Goal: Task Accomplishment & Management: Manage account settings

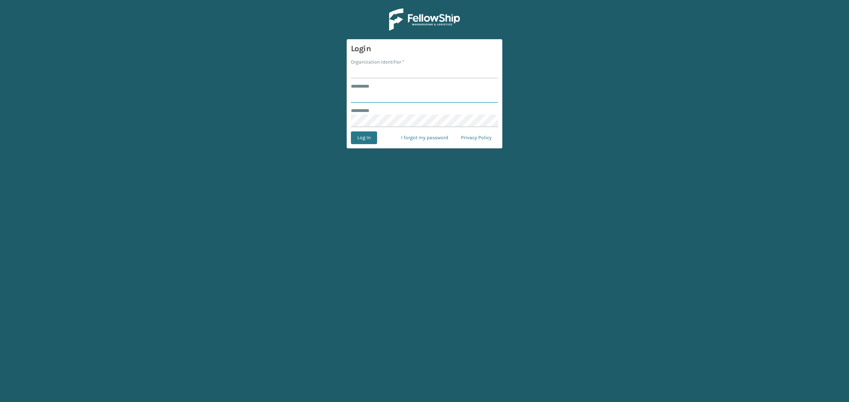
type input "**********"
click at [397, 74] on input "Organization Identifier *" at bounding box center [424, 72] width 147 height 13
type input "SuperAdminOrganization"
drag, startPoint x: 363, startPoint y: 140, endPoint x: 300, endPoint y: 97, distance: 75.6
click at [363, 140] on button "Log In" at bounding box center [364, 138] width 26 height 13
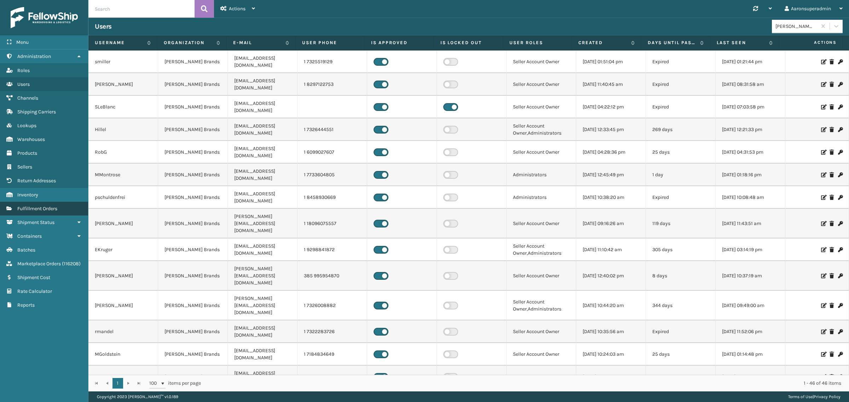
click at [41, 202] on link "Fulfillment Orders" at bounding box center [44, 209] width 88 height 14
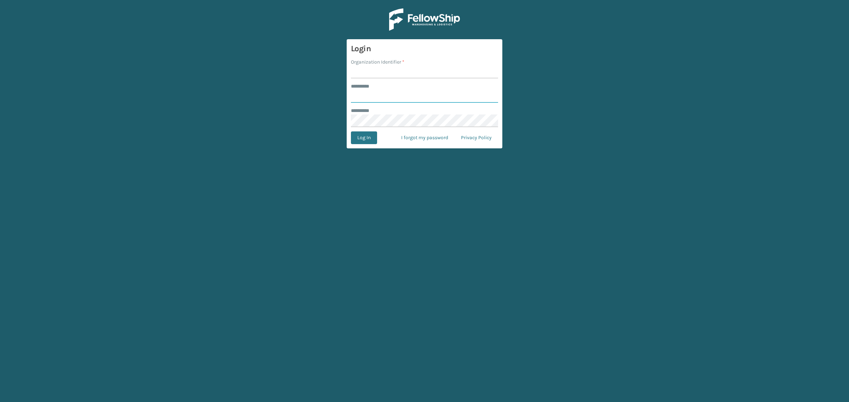
type input "**********"
click at [376, 69] on input "Organization Identifier *" at bounding box center [424, 72] width 147 height 13
type input "SuperAdminOrganization"
click at [363, 137] on button "Log In" at bounding box center [364, 138] width 26 height 13
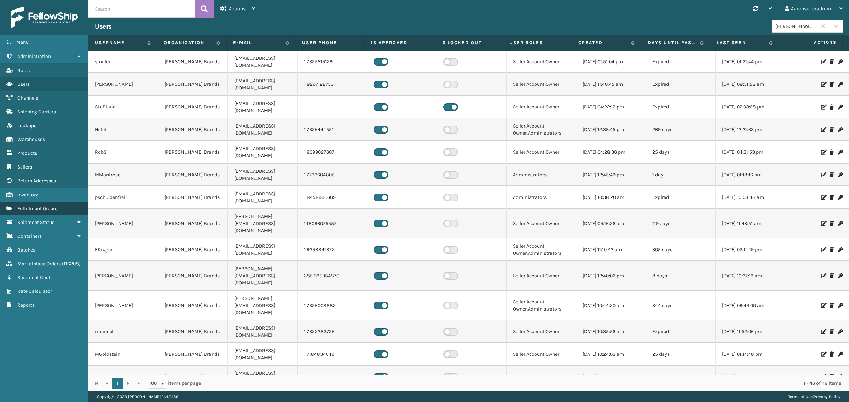
click at [72, 207] on link "Inventory Fulfillment Orders" at bounding box center [44, 209] width 88 height 14
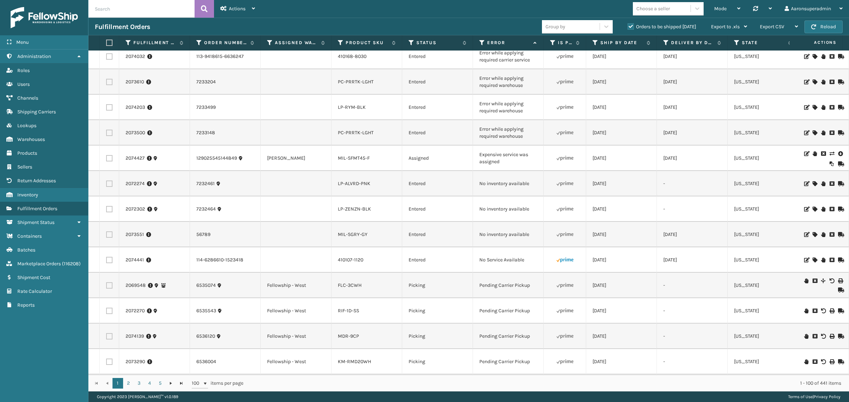
scroll to position [280, 0]
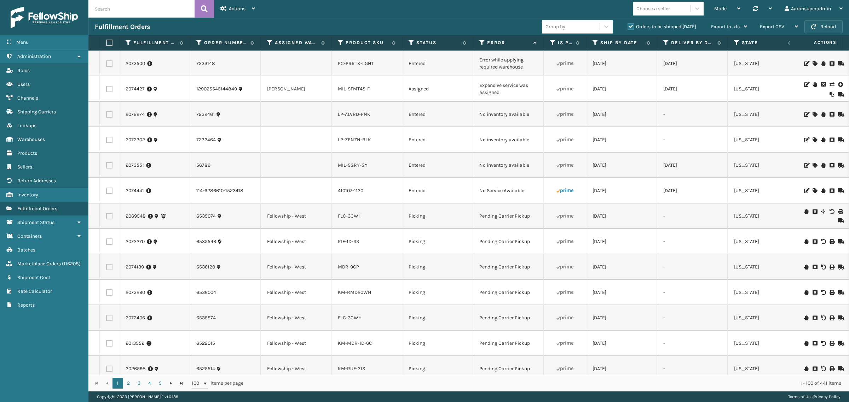
click at [819, 24] on button "Reload" at bounding box center [823, 27] width 38 height 13
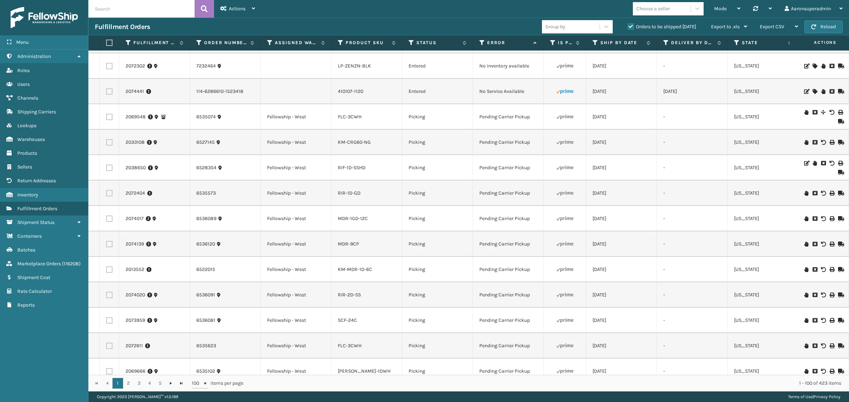
scroll to position [0, 0]
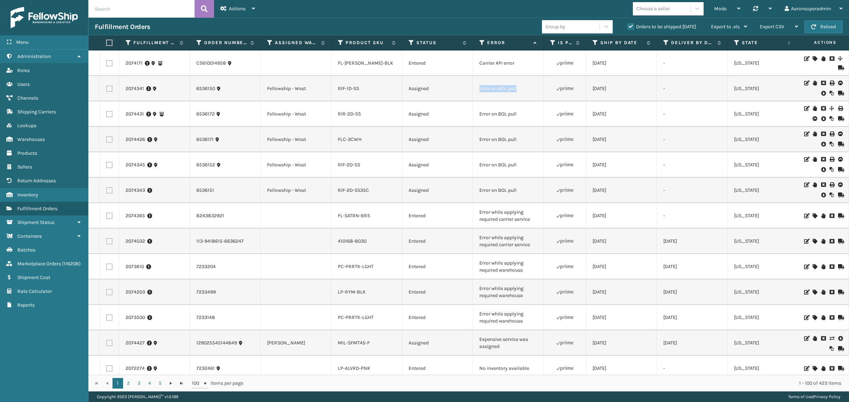
drag, startPoint x: 520, startPoint y: 88, endPoint x: 479, endPoint y: 92, distance: 40.8
click at [129, 11] on input "text" at bounding box center [141, 9] width 106 height 18
paste input "Error on BOL pull"
type input "Error on BOL pull"
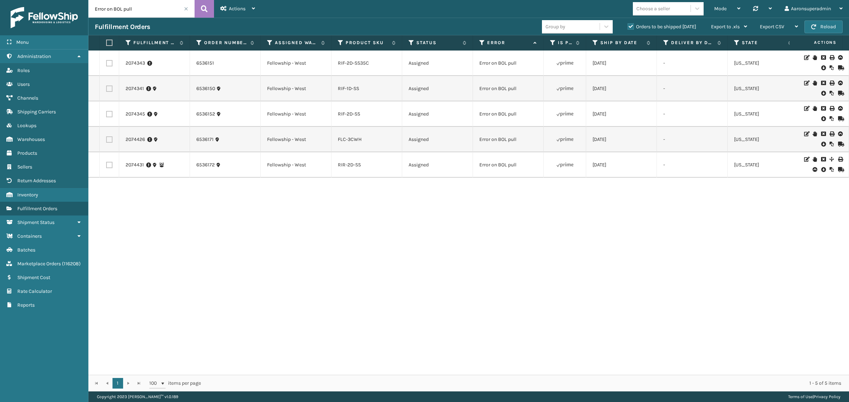
click at [821, 67] on icon at bounding box center [823, 67] width 4 height 7
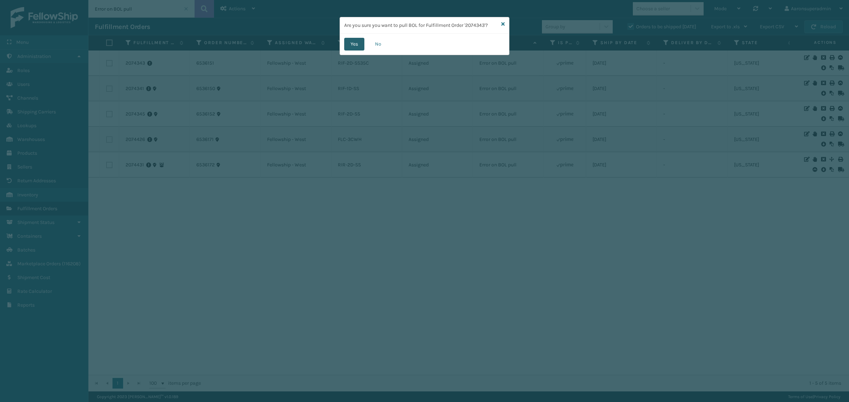
click at [347, 48] on button "Yes" at bounding box center [354, 44] width 20 height 13
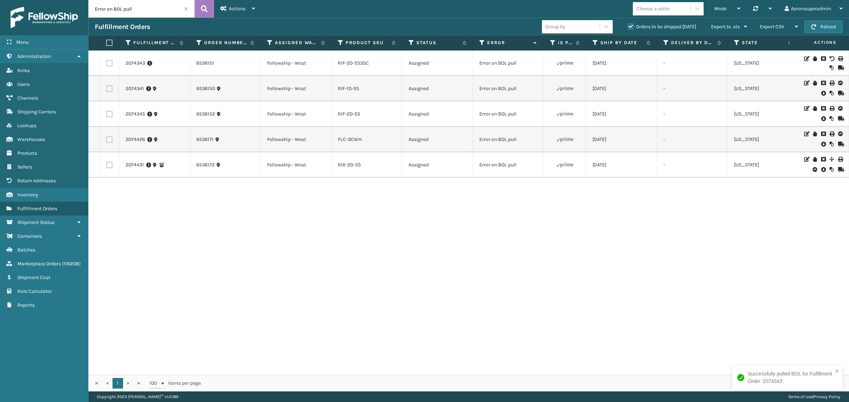
click at [821, 92] on icon at bounding box center [823, 93] width 4 height 7
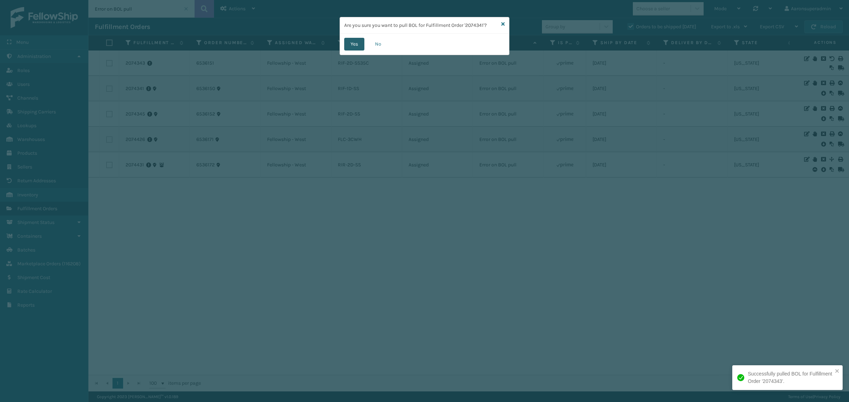
click button "Yes" at bounding box center [354, 44] width 20 height 13
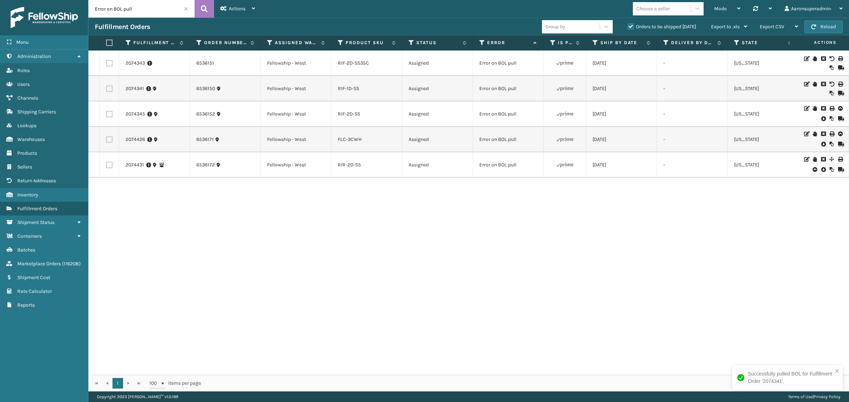
click at [821, 121] on icon at bounding box center [823, 118] width 4 height 7
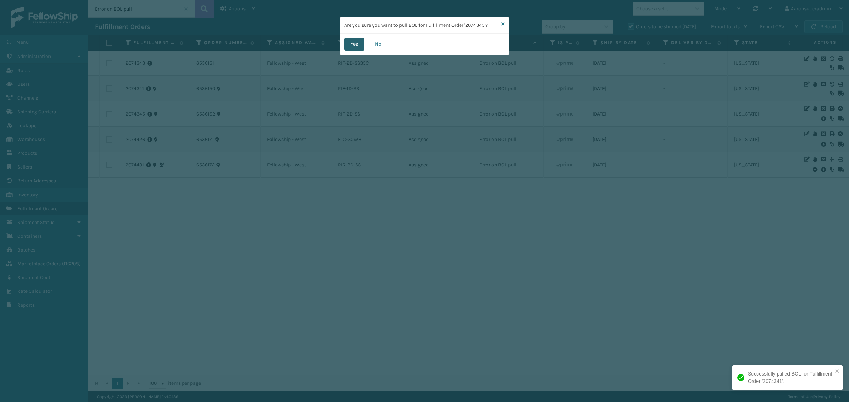
click at [354, 42] on button "Yes" at bounding box center [354, 44] width 20 height 13
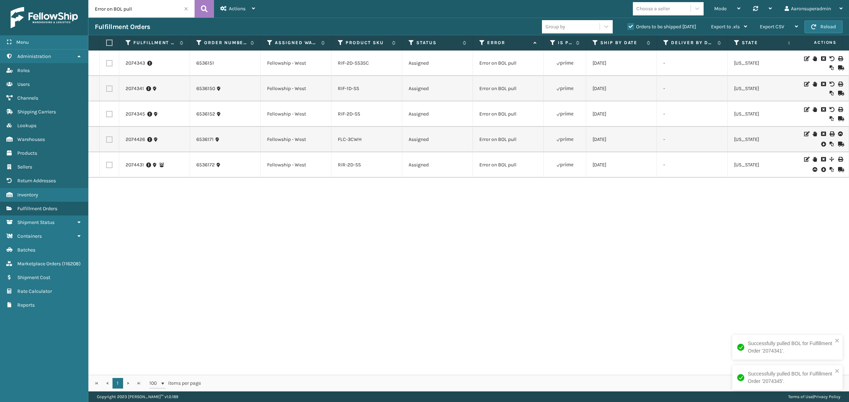
click at [821, 144] on icon at bounding box center [823, 144] width 4 height 7
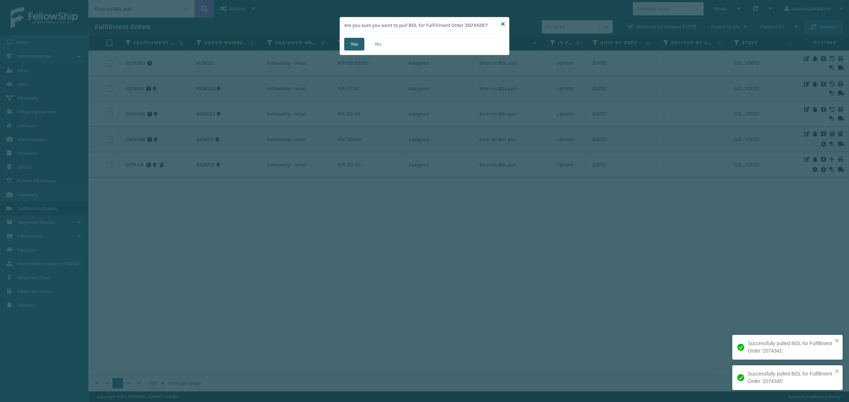
click at [349, 44] on button "Yes" at bounding box center [354, 44] width 20 height 13
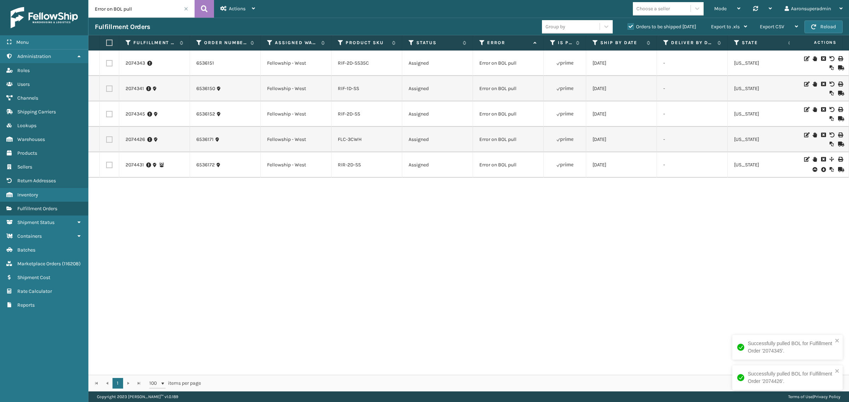
click at [821, 170] on icon at bounding box center [823, 169] width 4 height 7
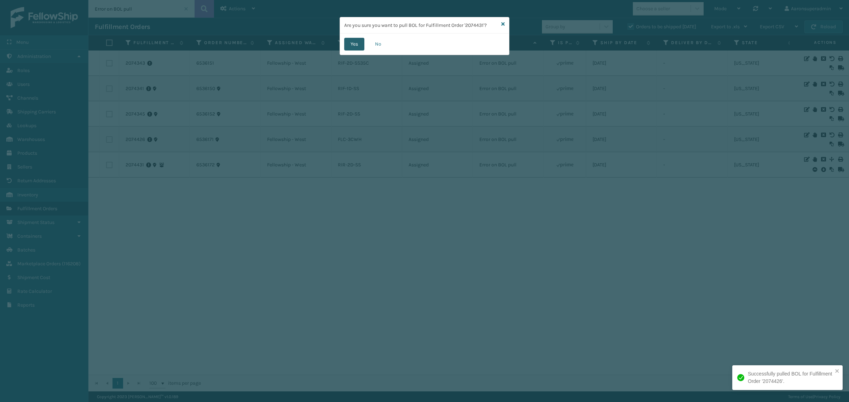
click at [347, 43] on button "Yes" at bounding box center [354, 44] width 20 height 13
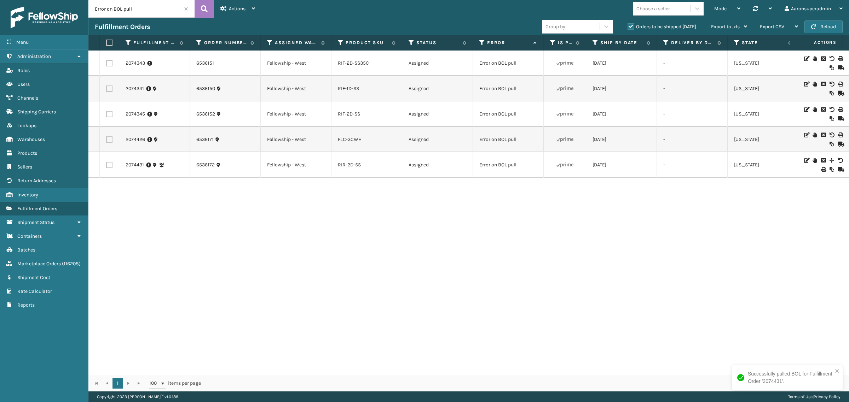
click at [110, 40] on label at bounding box center [108, 43] width 4 height 6
click at [106, 41] on input "checkbox" at bounding box center [106, 43] width 0 height 5
checkbox input "true"
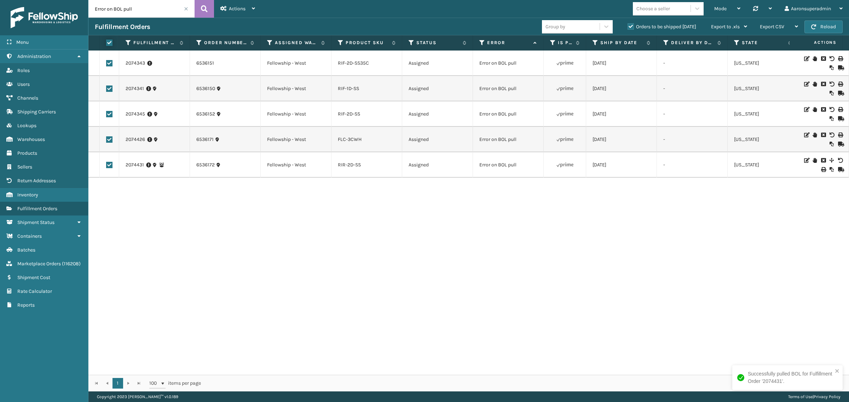
checkbox input "true"
click at [579, 30] on div "Bulk Actions" at bounding box center [594, 27] width 42 height 18
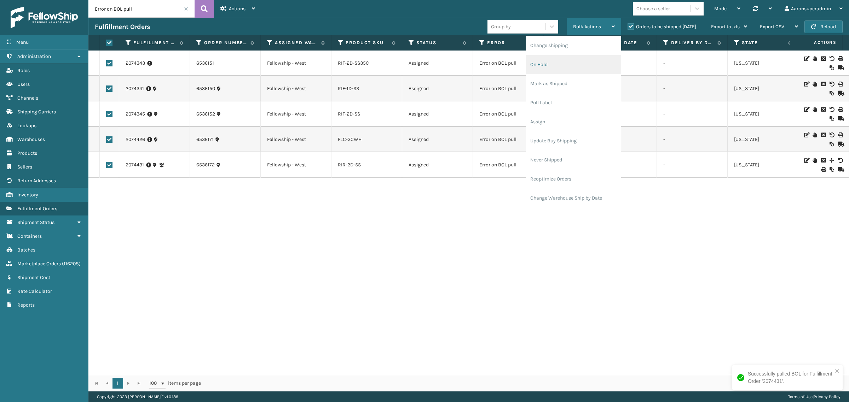
click at [549, 60] on li "On Hold" at bounding box center [573, 64] width 95 height 19
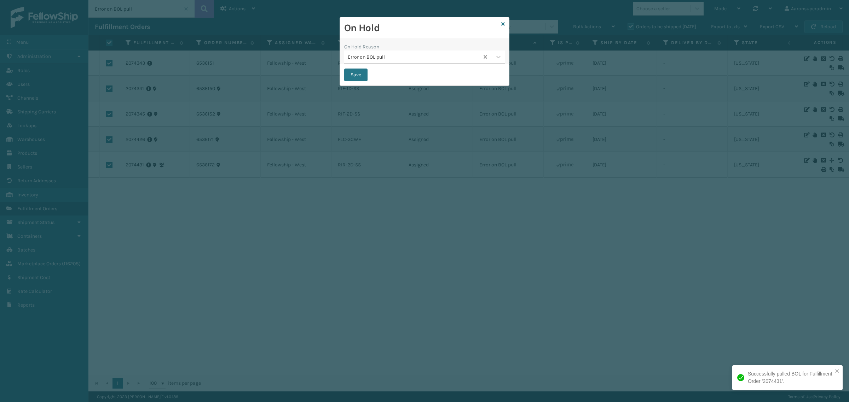
drag, startPoint x: 485, startPoint y: 56, endPoint x: 439, endPoint y: 62, distance: 46.4
click at [356, 69] on button "Save" at bounding box center [355, 75] width 23 height 13
checkbox input "false"
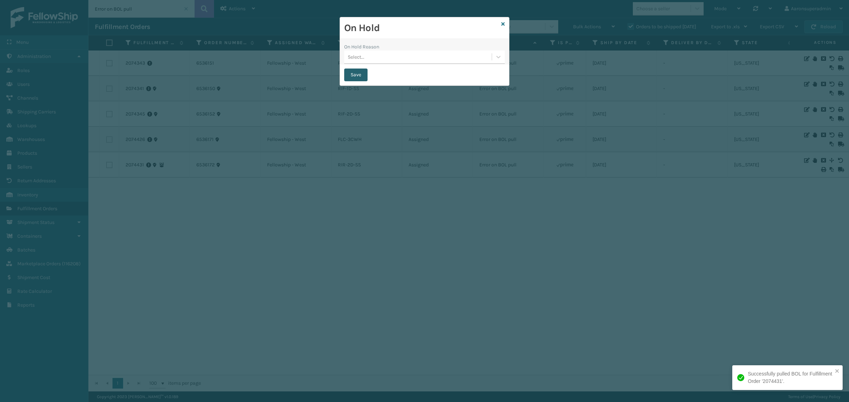
checkbox input "false"
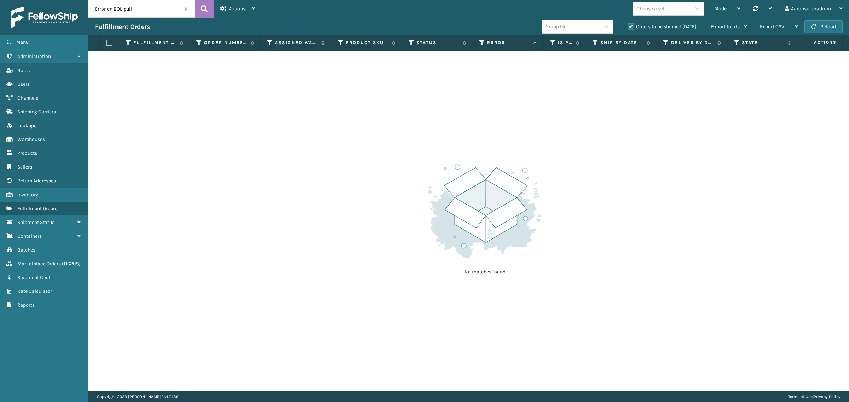
click at [185, 8] on span at bounding box center [186, 9] width 4 height 4
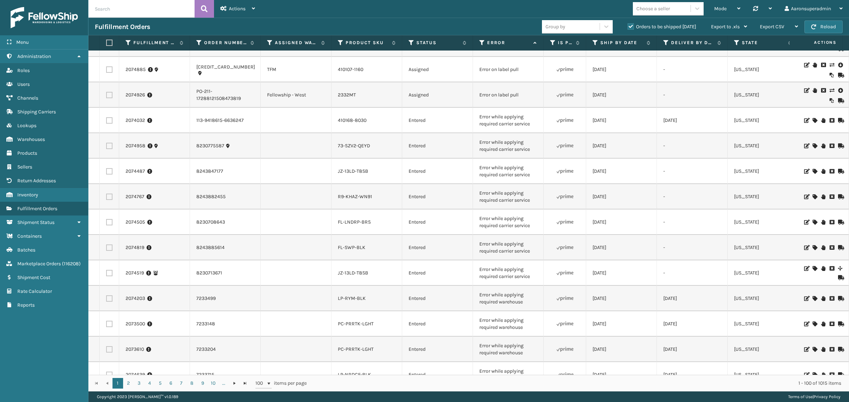
scroll to position [44, 0]
click at [129, 74] on td "2074885" at bounding box center [154, 69] width 71 height 25
click at [135, 71] on link "2074885" at bounding box center [136, 69] width 20 height 7
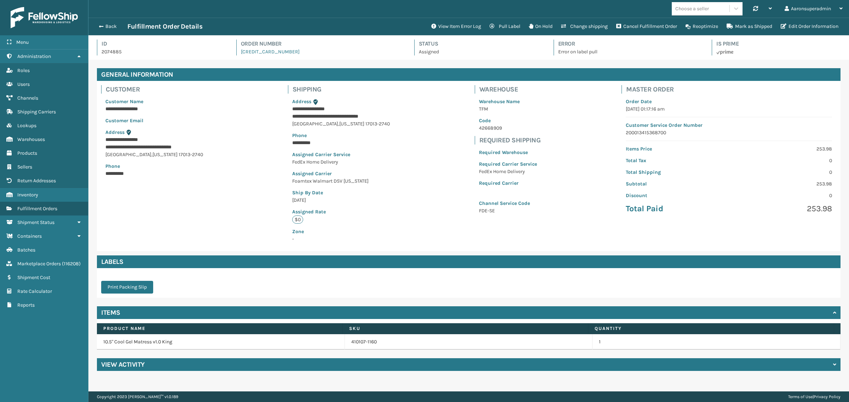
scroll to position [17, 760]
click at [798, 24] on button "Edit Order Information" at bounding box center [809, 26] width 66 height 14
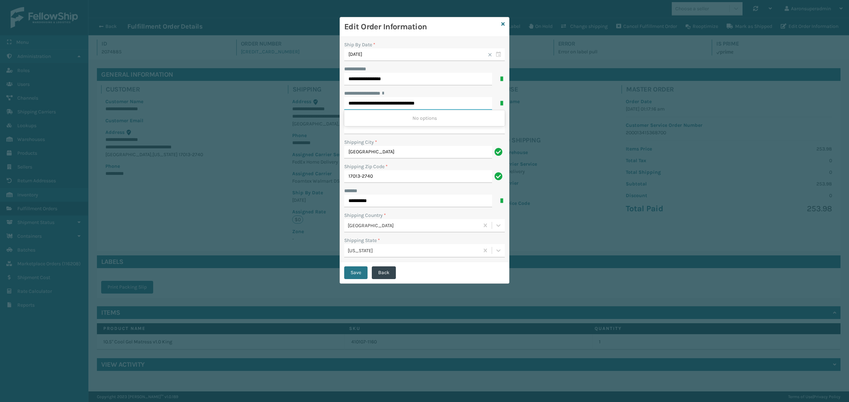
drag, startPoint x: 404, startPoint y: 104, endPoint x: 427, endPoint y: 105, distance: 23.0
click at [427, 105] on input "**********" at bounding box center [418, 103] width 148 height 13
type input "**********"
click at [372, 127] on input "**********" at bounding box center [424, 128] width 161 height 13
paste input "********"
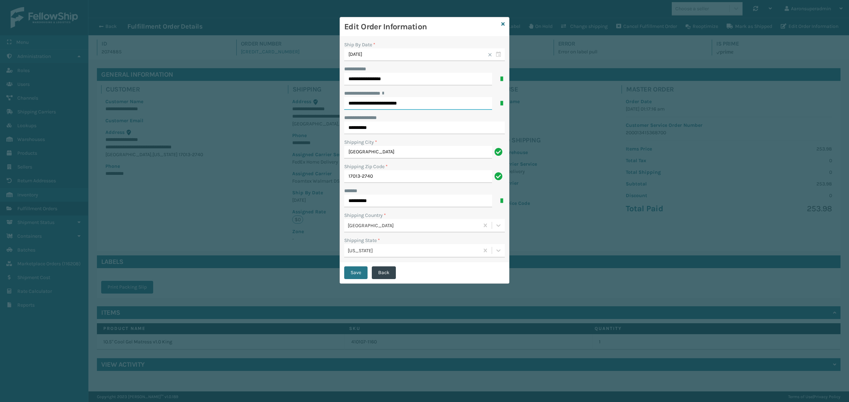
type input "********"
drag, startPoint x: 423, startPoint y: 105, endPoint x: 404, endPoint y: 107, distance: 19.5
click at [404, 107] on input "**********" at bounding box center [418, 103] width 148 height 13
type input "**********"
click at [356, 273] on button "Save" at bounding box center [355, 273] width 23 height 13
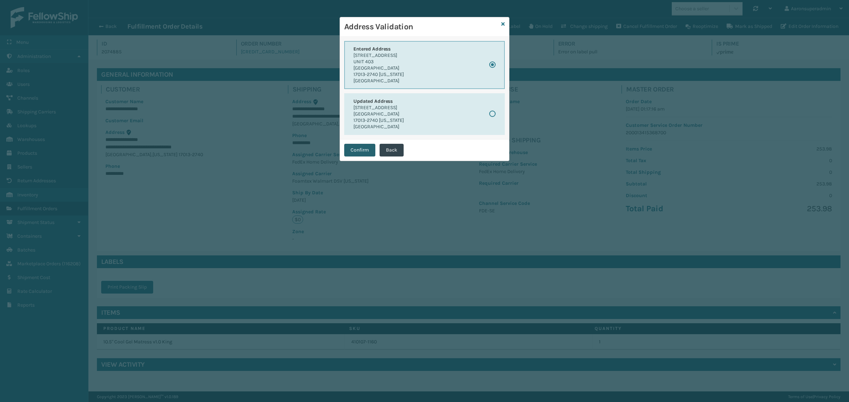
click at [358, 146] on button "Confirm" at bounding box center [359, 150] width 31 height 13
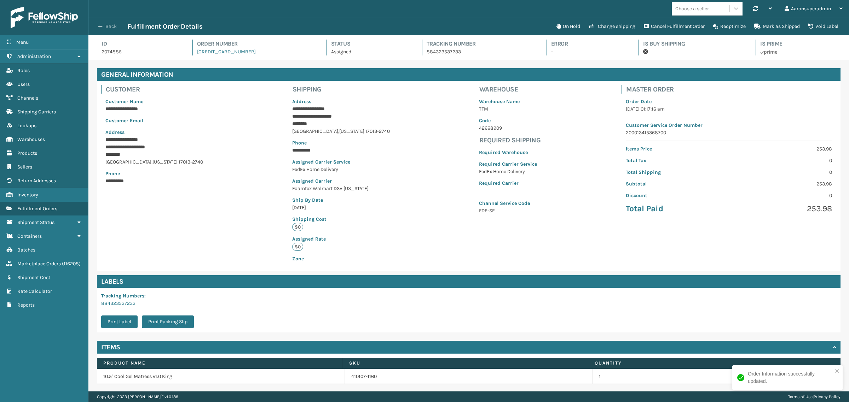
click at [110, 24] on button "Back" at bounding box center [111, 26] width 33 height 6
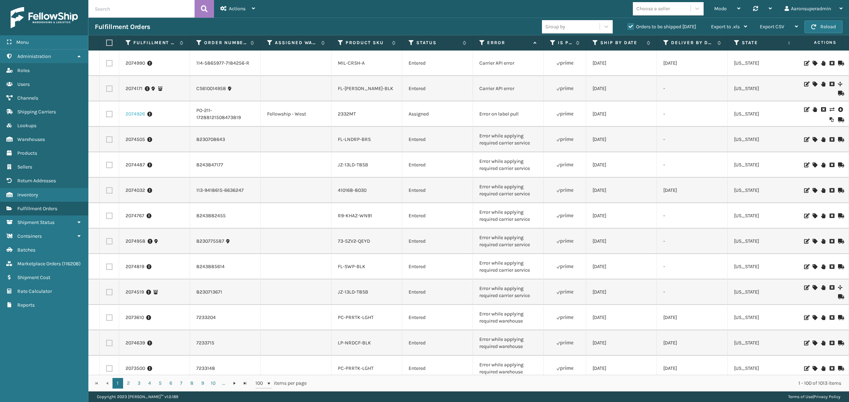
click at [129, 114] on link "2074926" at bounding box center [135, 114] width 19 height 7
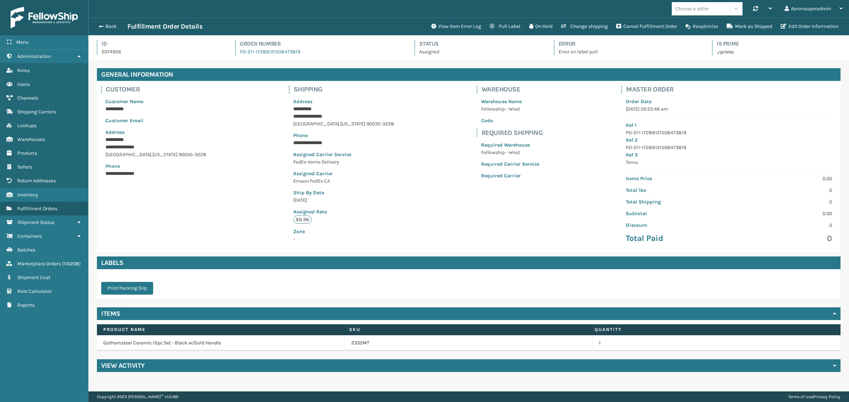
scroll to position [17, 760]
click at [450, 22] on button "View Item Error Log" at bounding box center [456, 26] width 58 height 14
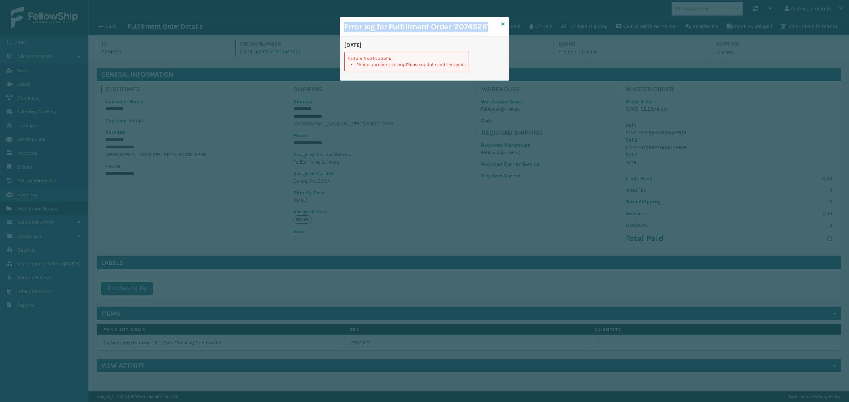
click at [501, 25] on div "Error log for Fulfillment Order '2074926' [DATE] Failure Notifications Phone nu…" at bounding box center [425, 49] width 170 height 64
click at [503, 25] on icon at bounding box center [503, 24] width 4 height 5
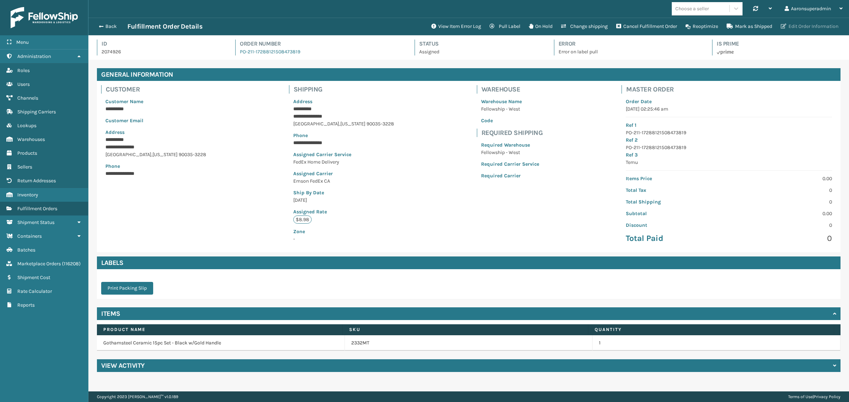
click at [803, 27] on button "Edit Order Information" at bounding box center [809, 26] width 66 height 14
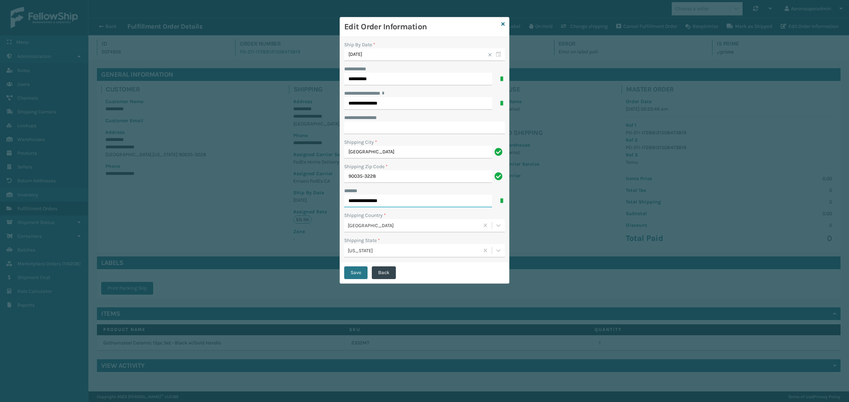
click at [358, 197] on input "**********" at bounding box center [418, 201] width 148 height 13
click at [359, 197] on input "**********" at bounding box center [418, 201] width 148 height 13
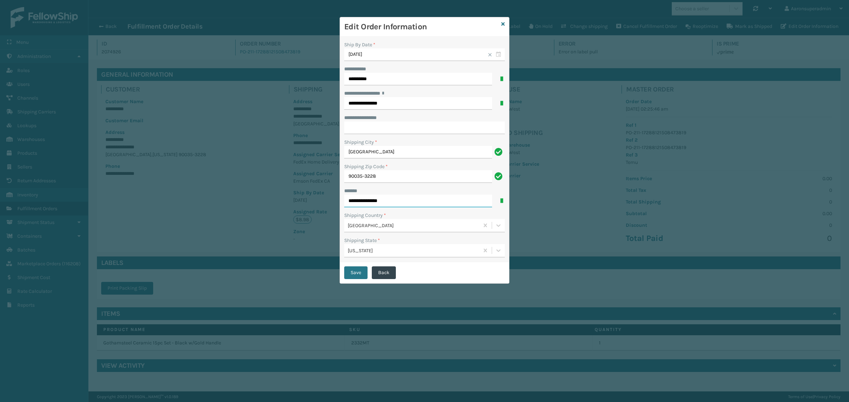
click at [359, 197] on input "**********" at bounding box center [418, 201] width 148 height 13
type input "**********"
click at [356, 272] on button "Save" at bounding box center [355, 273] width 23 height 13
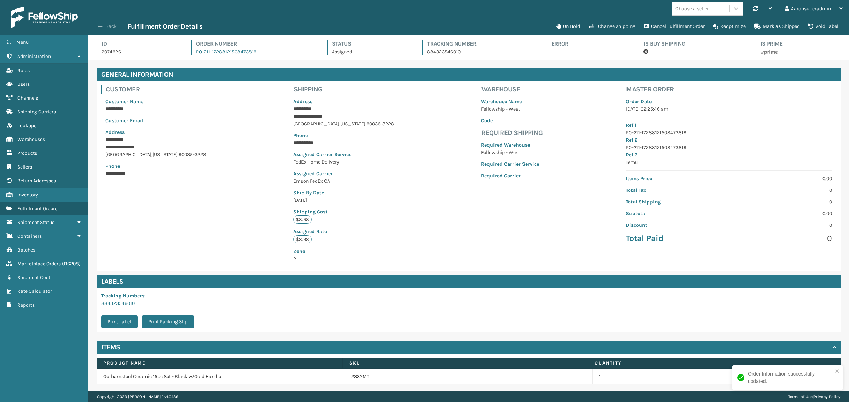
click at [108, 27] on button "Back" at bounding box center [111, 26] width 33 height 6
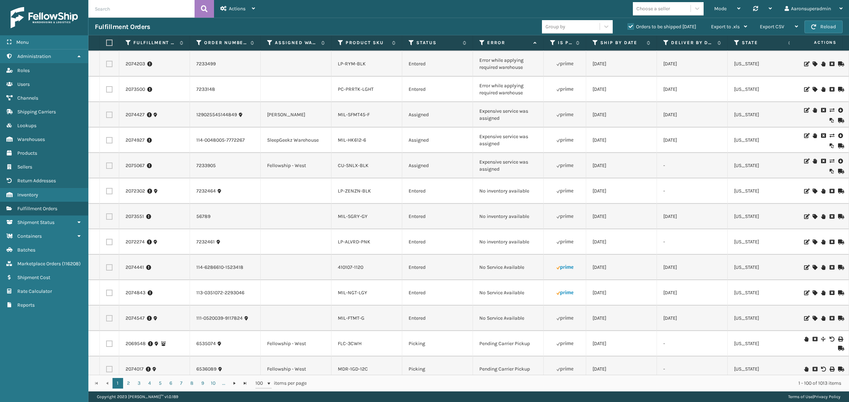
scroll to position [280, 0]
drag, startPoint x: 499, startPoint y: 173, endPoint x: 479, endPoint y: 156, distance: 26.9
copy tr "Expensive service was assigned"
click at [140, 8] on input "text" at bounding box center [141, 9] width 106 height 18
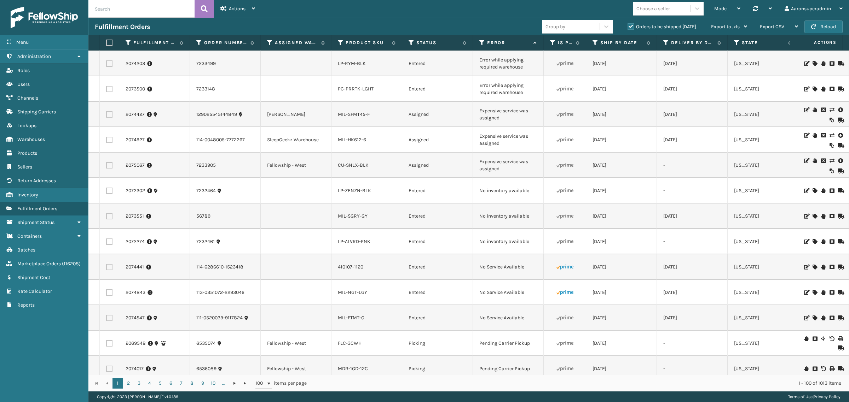
paste input "Expensive service was assigned"
click at [202, 11] on icon at bounding box center [204, 9] width 7 height 11
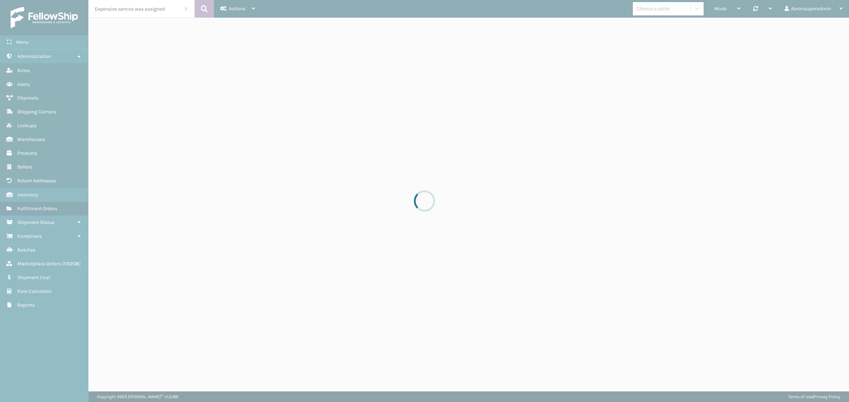
type input "Expensive service was assigned"
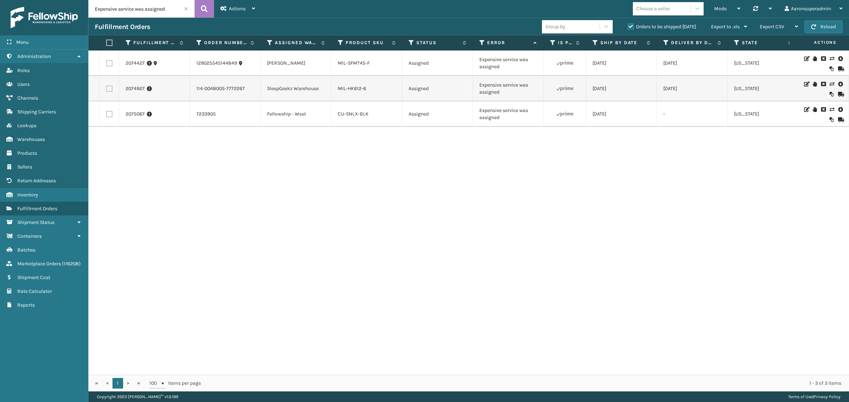
click at [829, 58] on icon at bounding box center [831, 58] width 4 height 5
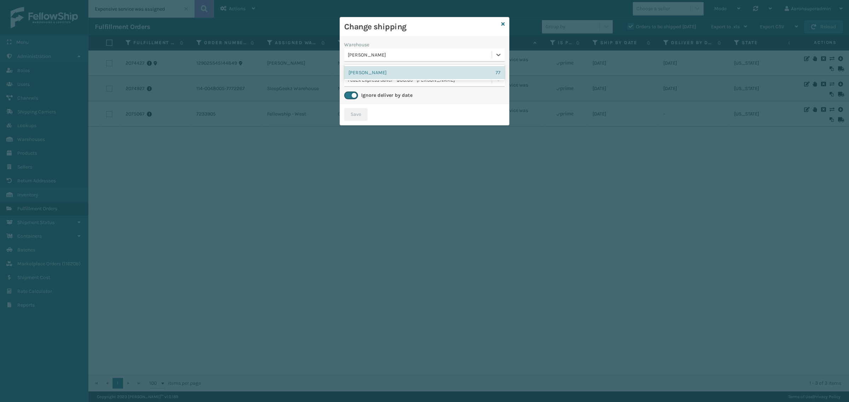
click at [359, 57] on div "[PERSON_NAME]" at bounding box center [420, 54] width 145 height 7
drag, startPoint x: 385, startPoint y: 48, endPoint x: 376, endPoint y: 75, distance: 27.7
click at [385, 51] on div "[PERSON_NAME]" at bounding box center [424, 54] width 161 height 13
click at [376, 76] on div "FedEx Express Saver - $88.09 - [PERSON_NAME]" at bounding box center [417, 80] width 147 height 12
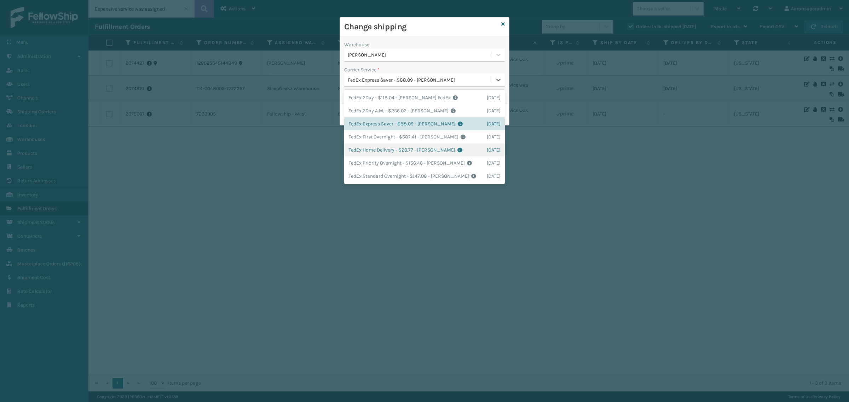
click at [368, 151] on div "FedEx Home Delivery - $20.77 - [PERSON_NAME] FedEx Shipping Cost $18.22 Surplus…" at bounding box center [424, 150] width 161 height 13
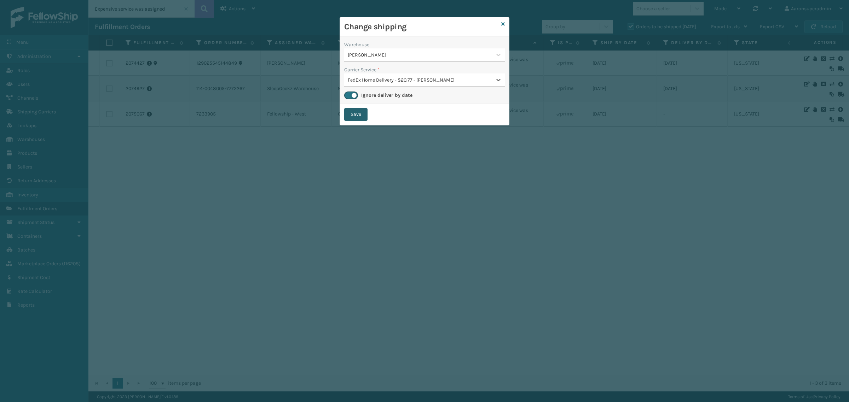
click at [355, 114] on button "Save" at bounding box center [355, 114] width 23 height 13
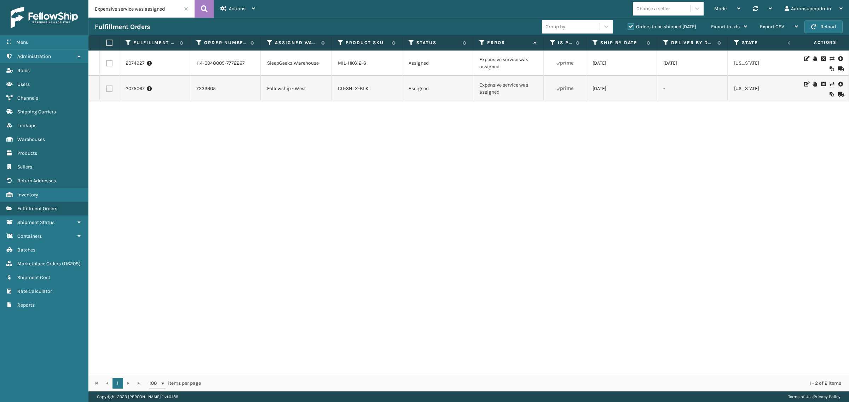
click at [829, 57] on icon at bounding box center [831, 58] width 4 height 5
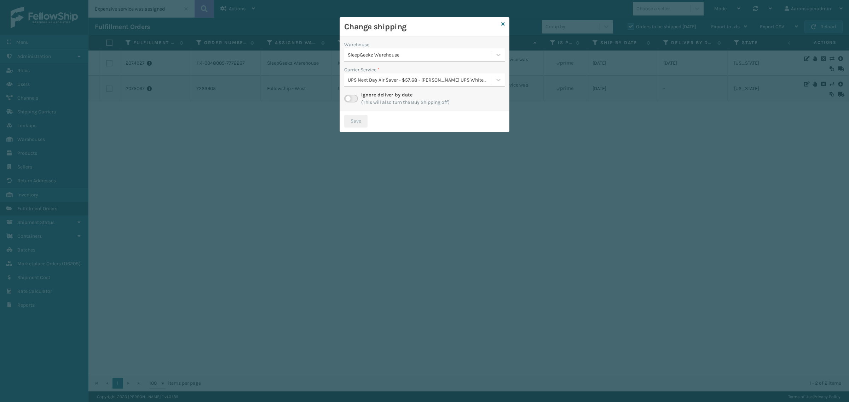
click at [377, 60] on div "SleepGeekz Warehouse" at bounding box center [417, 55] width 147 height 12
click at [386, 85] on div "[PERSON_NAME] 66" at bounding box center [424, 85] width 161 height 13
click at [365, 83] on div "Select..." at bounding box center [417, 80] width 147 height 12
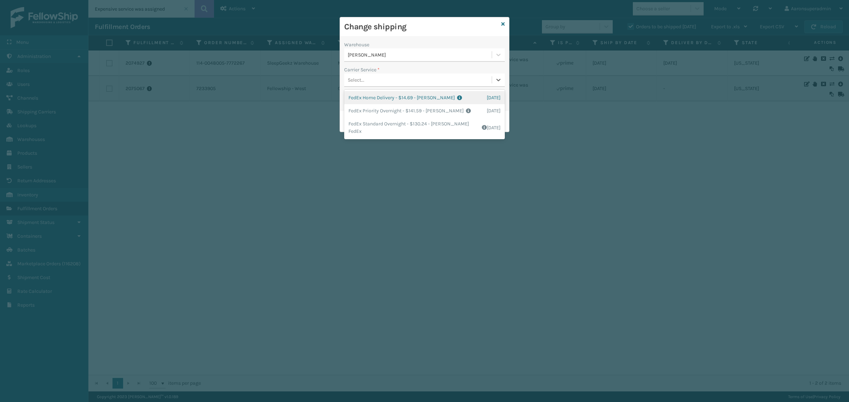
click at [373, 98] on div "FedEx Home Delivery - $14.69 - [PERSON_NAME] FedEx Shipping Cost $12.89 Surplus…" at bounding box center [424, 97] width 161 height 13
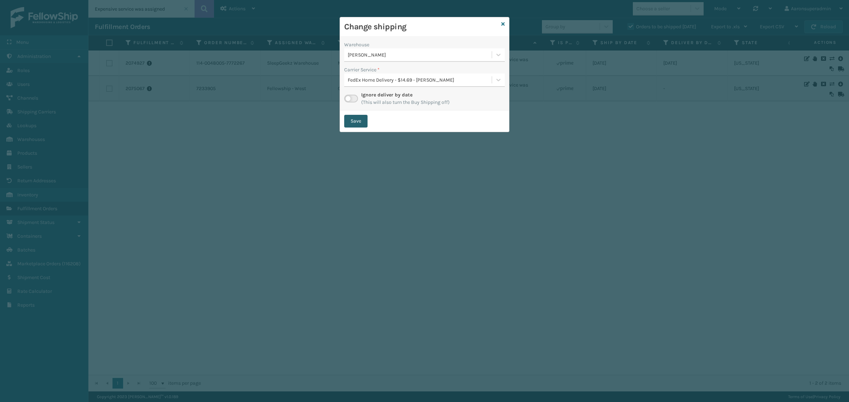
click at [362, 121] on button "Save" at bounding box center [355, 121] width 23 height 13
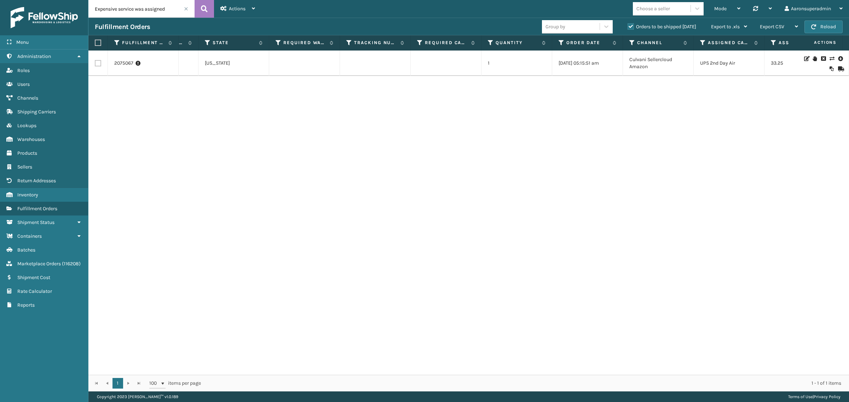
scroll to position [0, 566]
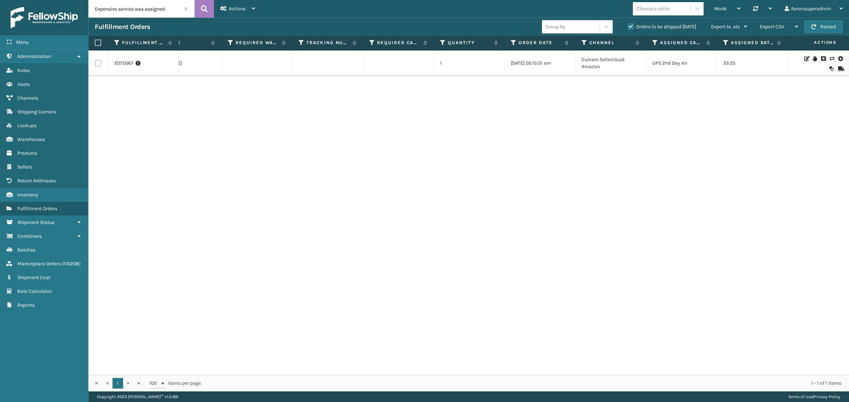
click at [838, 58] on icon at bounding box center [840, 58] width 4 height 7
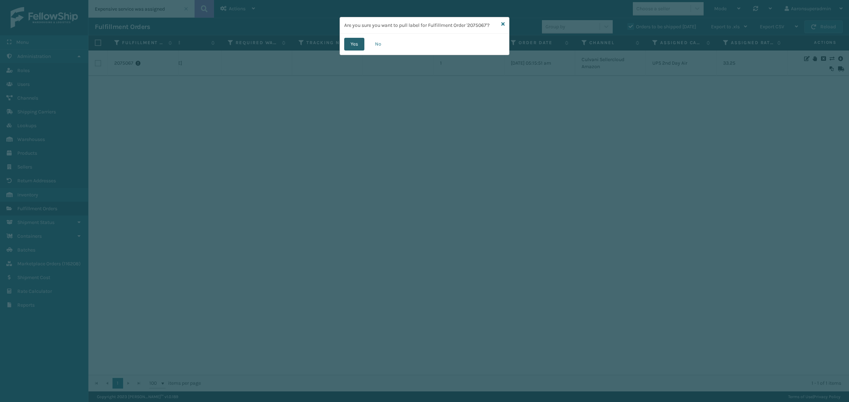
click at [355, 43] on button "Yes" at bounding box center [354, 44] width 20 height 13
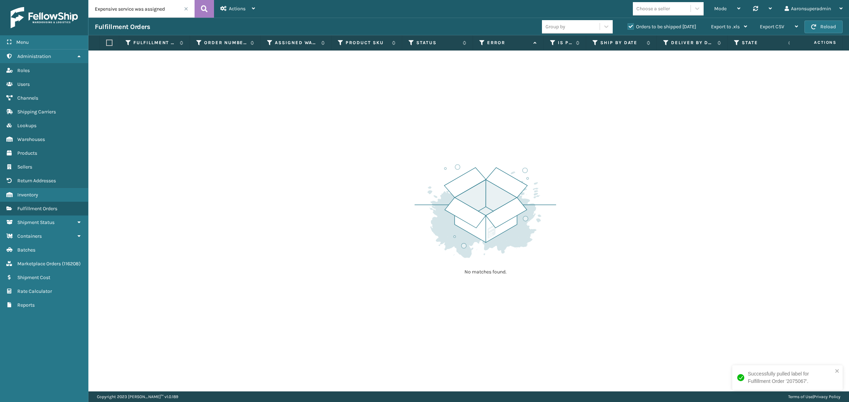
click at [185, 9] on span at bounding box center [186, 9] width 4 height 4
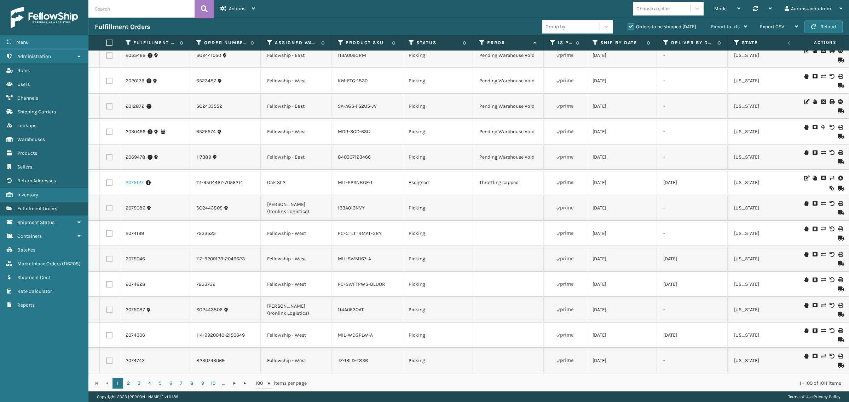
click at [141, 186] on link "2075127" at bounding box center [135, 182] width 18 height 7
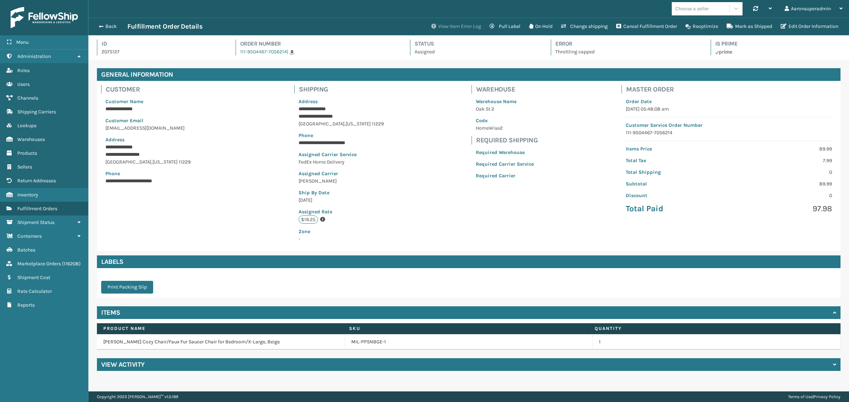
click at [440, 22] on button "View Item Error Log" at bounding box center [456, 26] width 58 height 14
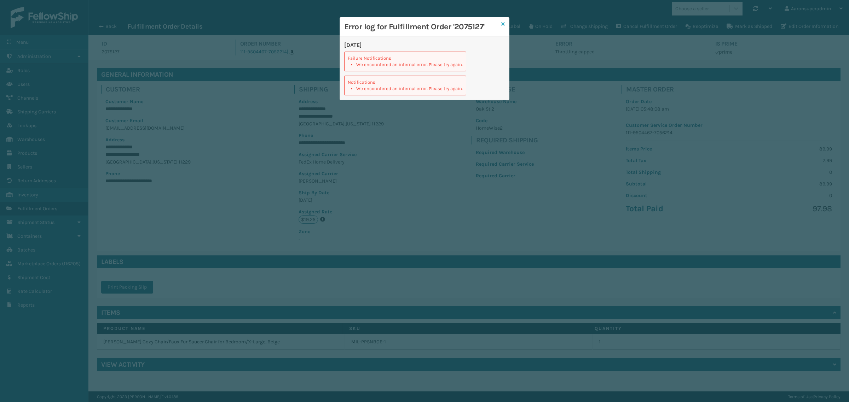
click at [503, 22] on icon at bounding box center [503, 24] width 4 height 5
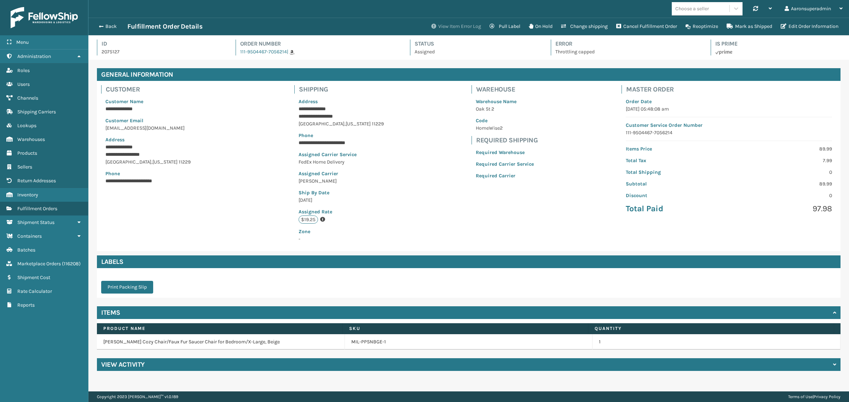
click at [470, 22] on button "View Item Error Log" at bounding box center [456, 26] width 58 height 14
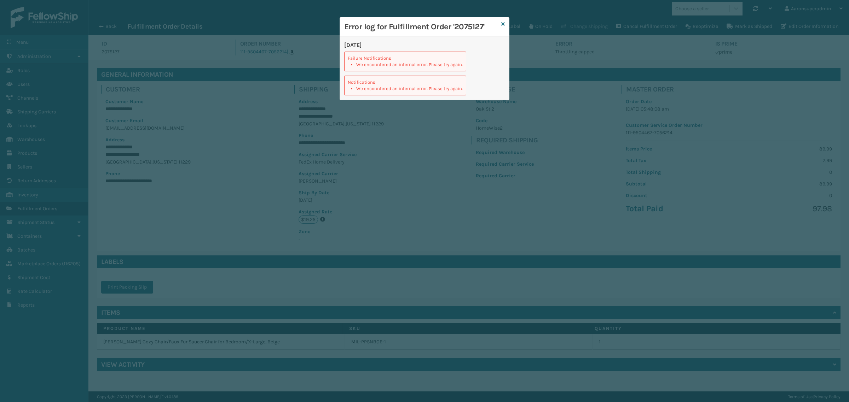
drag, startPoint x: 503, startPoint y: 25, endPoint x: 582, endPoint y: 29, distance: 79.3
click at [503, 24] on icon at bounding box center [503, 24] width 4 height 5
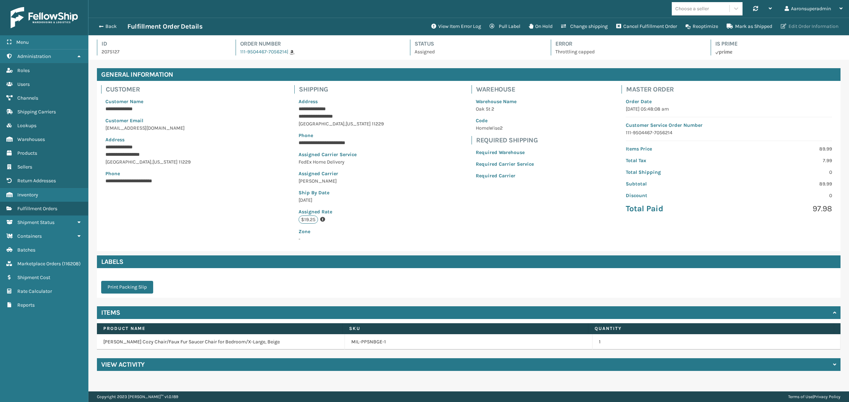
click at [802, 26] on button "Edit Order Information" at bounding box center [809, 26] width 66 height 14
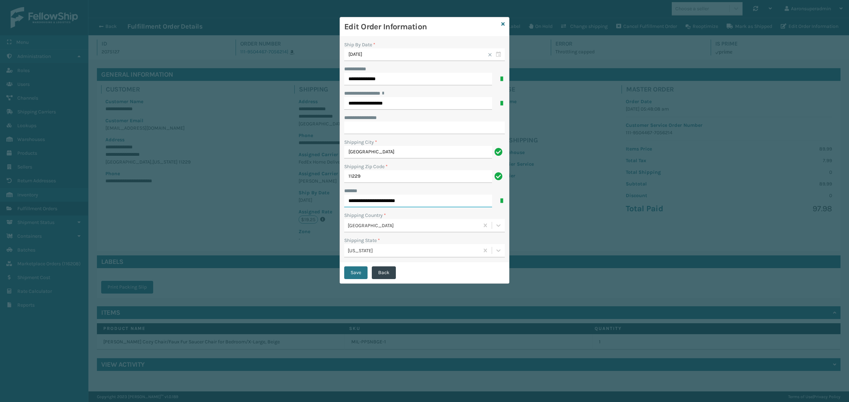
drag, startPoint x: 425, startPoint y: 202, endPoint x: 384, endPoint y: 206, distance: 41.2
click at [384, 206] on input "**********" at bounding box center [418, 201] width 148 height 13
type input "**********"
click button "Save" at bounding box center [355, 273] width 23 height 13
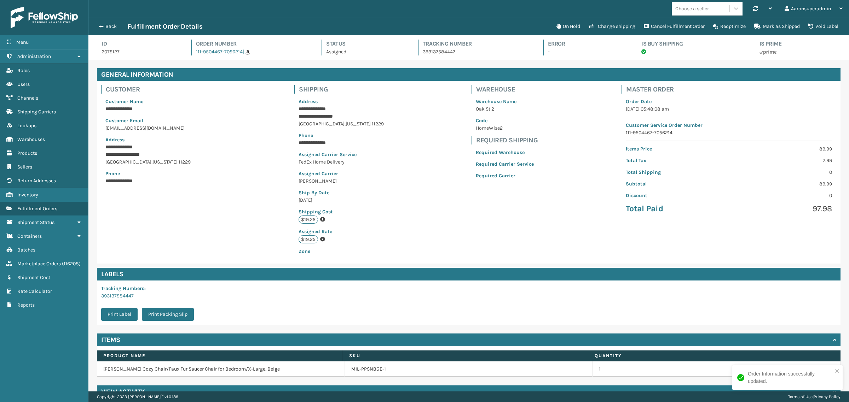
scroll to position [17, 760]
click at [102, 28] on span "button" at bounding box center [100, 26] width 4 height 5
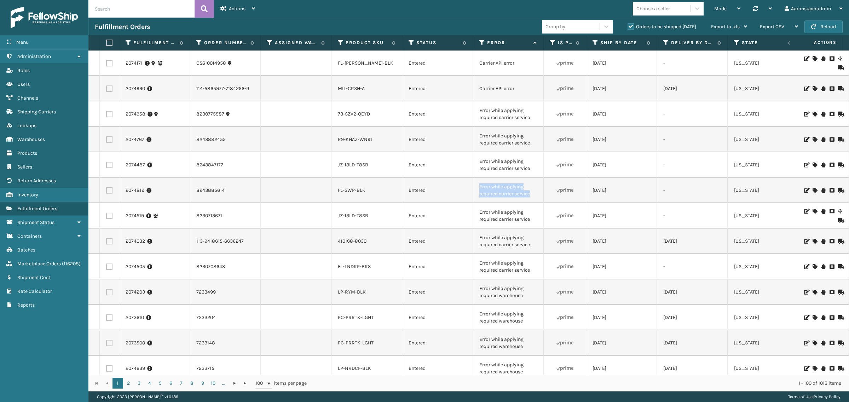
drag, startPoint x: 538, startPoint y: 197, endPoint x: 469, endPoint y: 188, distance: 69.2
copy tr "Error while applying required carrier service"
click at [129, 12] on input "text" at bounding box center [141, 9] width 106 height 18
paste input "Error while applying required carrier service"
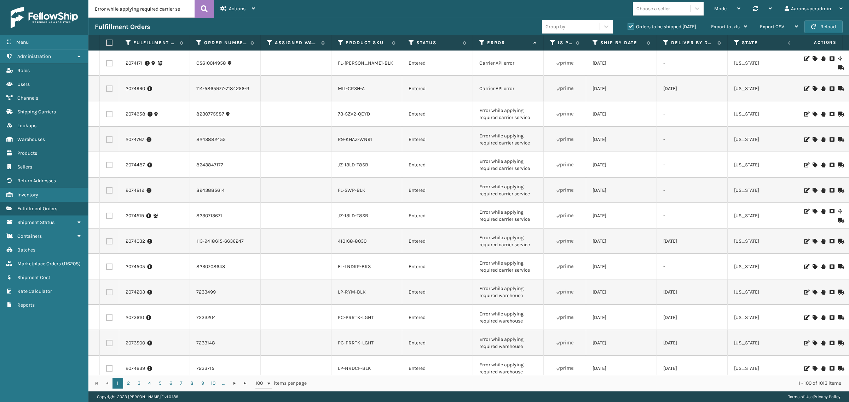
scroll to position [0, 22]
click at [204, 10] on icon at bounding box center [204, 9] width 7 height 11
type input "Error while applying required carrier service"
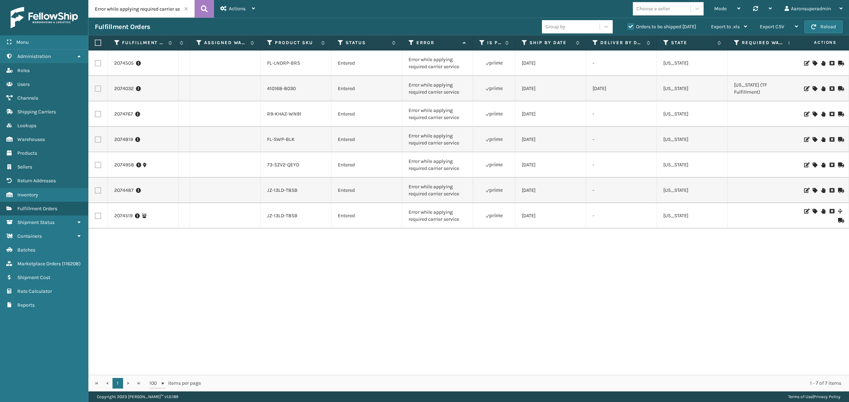
scroll to position [0, 69]
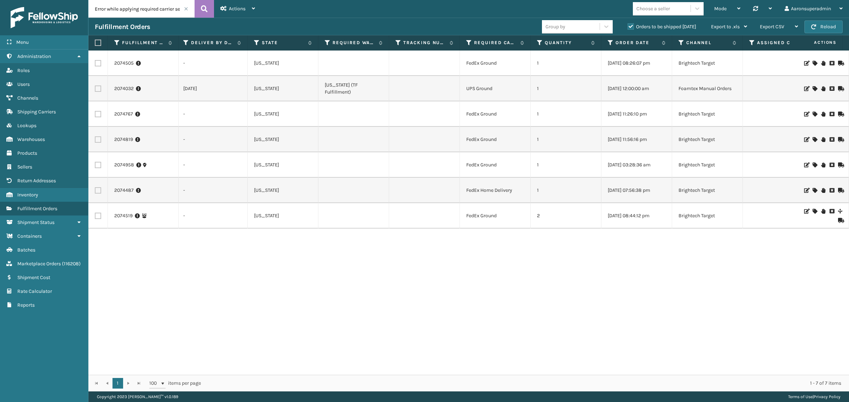
click at [98, 213] on label at bounding box center [98, 216] width 6 height 6
click at [95, 213] on input "checkbox" at bounding box center [95, 215] width 0 height 5
checkbox input "true"
click at [96, 165] on label at bounding box center [98, 165] width 6 height 6
click at [95, 165] on input "checkbox" at bounding box center [95, 164] width 0 height 5
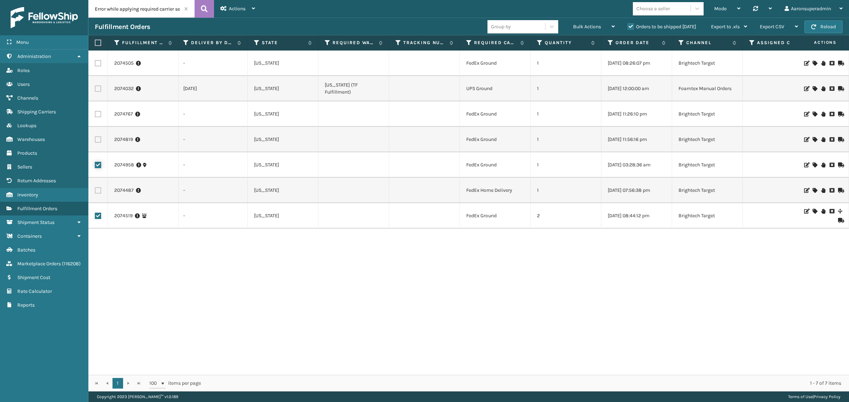
checkbox input "true"
click at [95, 140] on label at bounding box center [98, 140] width 6 height 6
click at [95, 140] on input "checkbox" at bounding box center [95, 139] width 0 height 5
checkbox input "true"
click at [98, 112] on label at bounding box center [98, 114] width 6 height 6
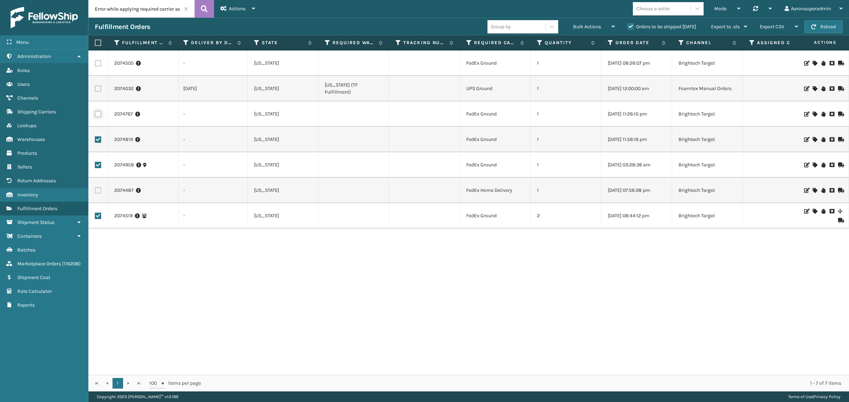
click at [95, 112] on input "checkbox" at bounding box center [95, 113] width 0 height 5
checkbox input "true"
click at [95, 62] on label at bounding box center [98, 63] width 6 height 6
click at [95, 62] on input "checkbox" at bounding box center [95, 62] width 0 height 5
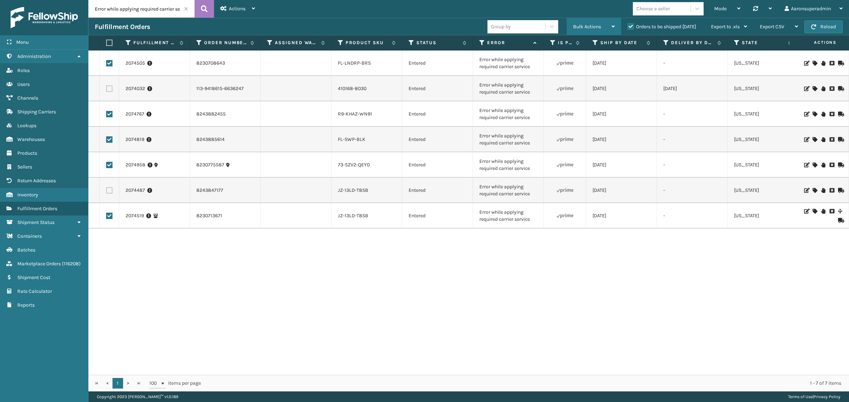
click at [583, 26] on span "Bulk Actions" at bounding box center [587, 27] width 28 height 6
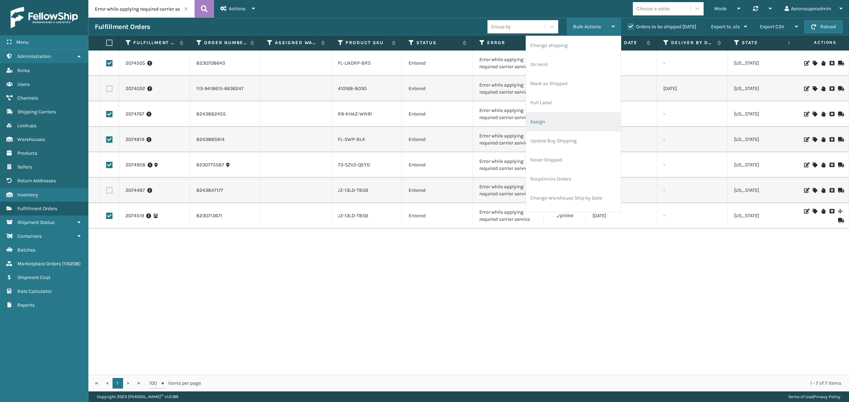
click at [536, 119] on li "Assign" at bounding box center [573, 121] width 95 height 19
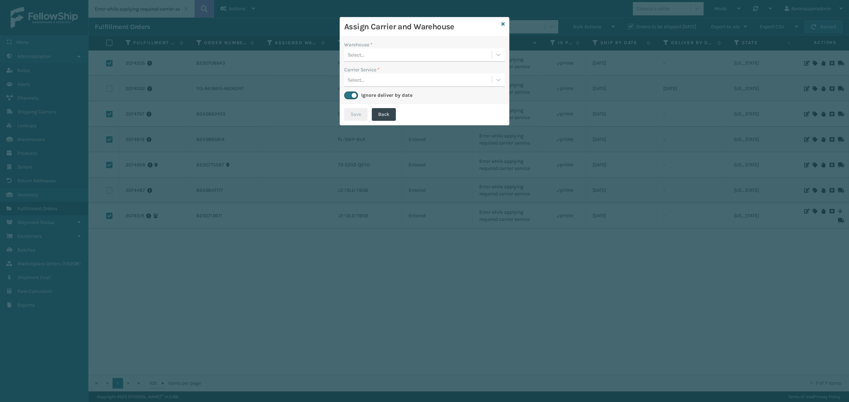
click at [355, 54] on div "Select..." at bounding box center [356, 54] width 17 height 7
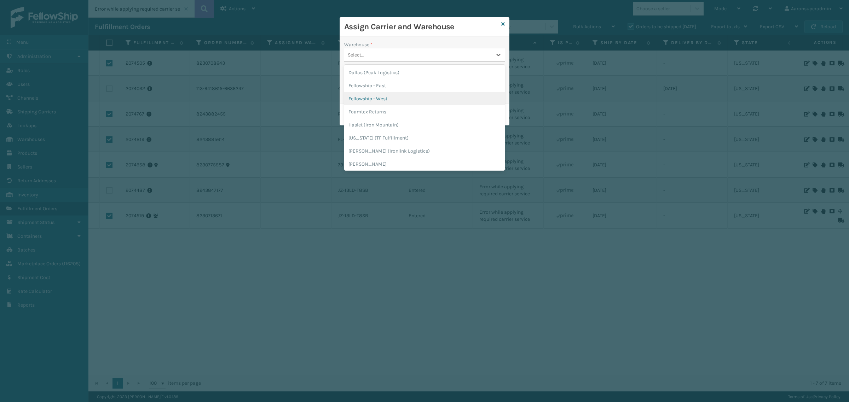
click at [363, 99] on div "Fellowship - West" at bounding box center [424, 98] width 161 height 13
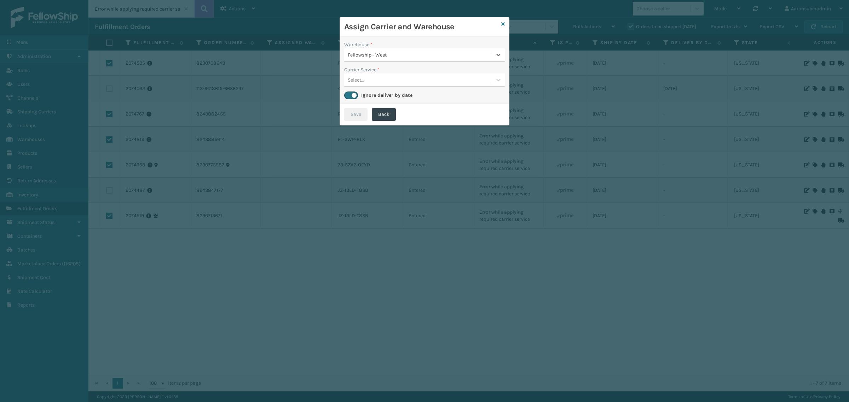
click at [360, 81] on div "Select..." at bounding box center [356, 79] width 17 height 7
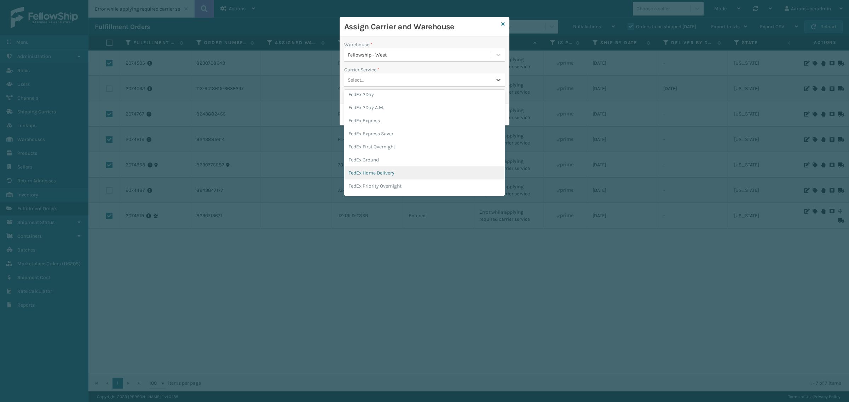
drag, startPoint x: 375, startPoint y: 172, endPoint x: 381, endPoint y: 158, distance: 15.0
click at [375, 172] on div "FedEx Home Delivery" at bounding box center [424, 173] width 161 height 13
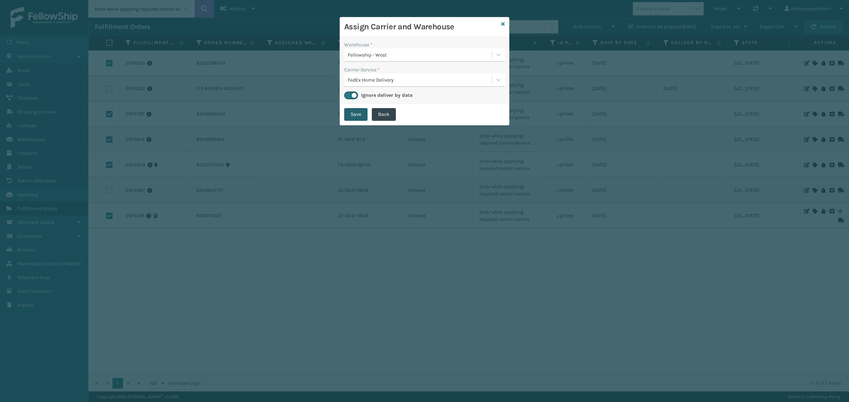
click at [361, 110] on button "Save" at bounding box center [355, 114] width 23 height 13
checkbox input "false"
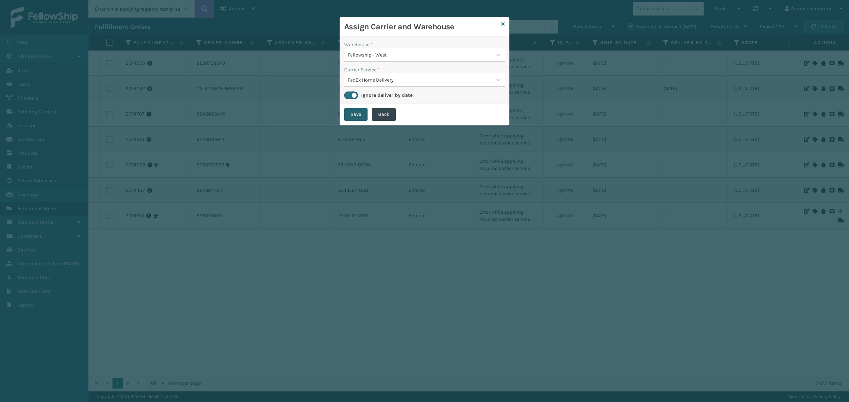
checkbox input "false"
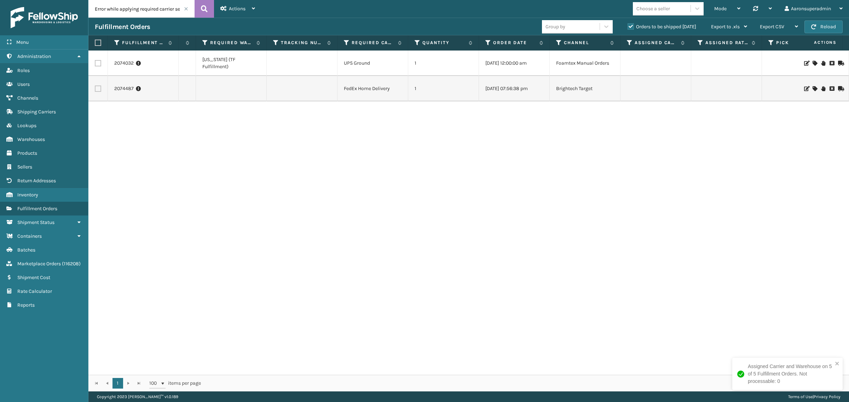
click at [812, 91] on icon at bounding box center [814, 88] width 4 height 5
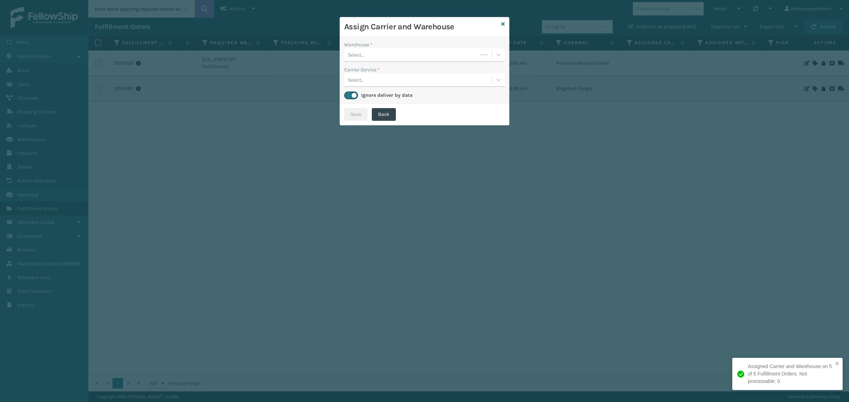
click at [375, 45] on div "Warehouse *" at bounding box center [424, 44] width 161 height 7
click at [373, 48] on div "Select..." at bounding box center [424, 54] width 161 height 13
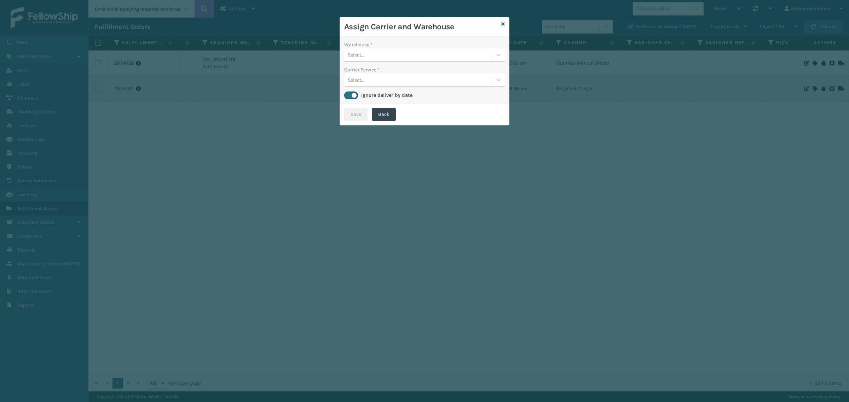
click at [392, 57] on div "Select..." at bounding box center [417, 55] width 147 height 12
click at [393, 76] on div "Fellowship - West" at bounding box center [424, 72] width 161 height 13
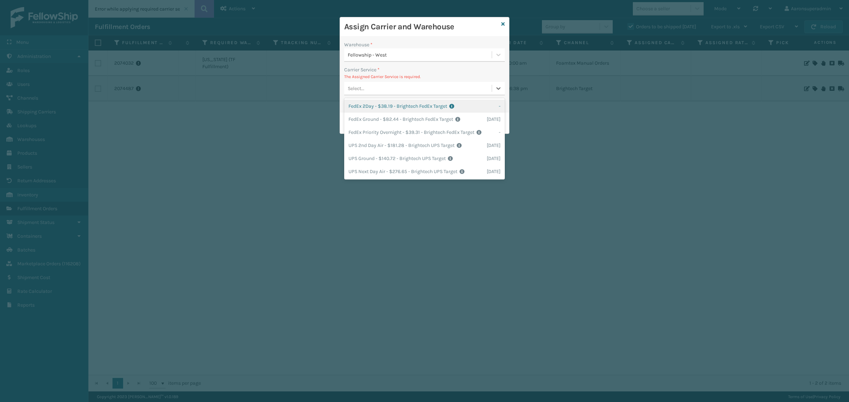
click at [397, 87] on div "Select..." at bounding box center [417, 89] width 147 height 12
click at [360, 110] on div "FedEx 2Day - $38.19 - Brightech FedEx Target Shipping Cost $38.19 Surplus Cost …" at bounding box center [424, 106] width 161 height 13
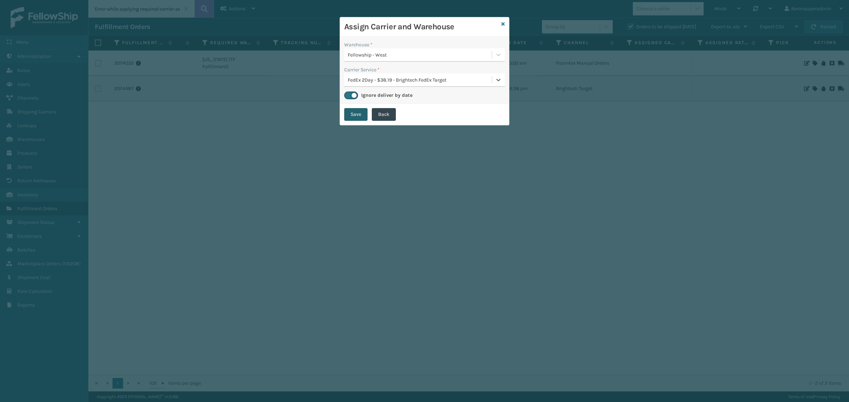
click at [351, 117] on button "Save" at bounding box center [355, 114] width 23 height 13
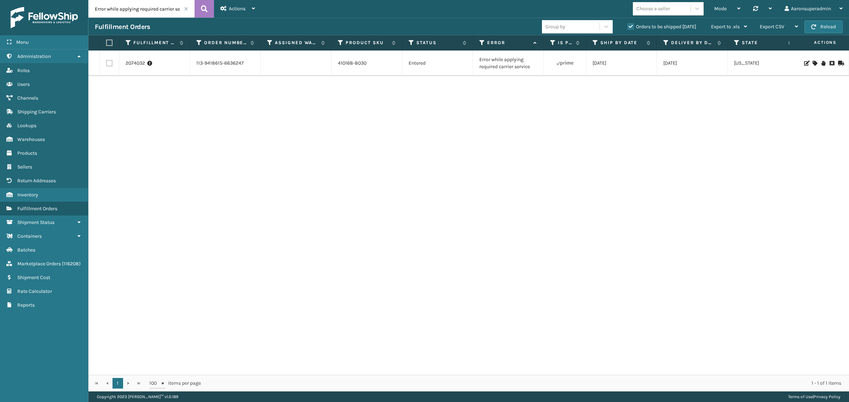
click at [812, 62] on icon at bounding box center [814, 63] width 4 height 5
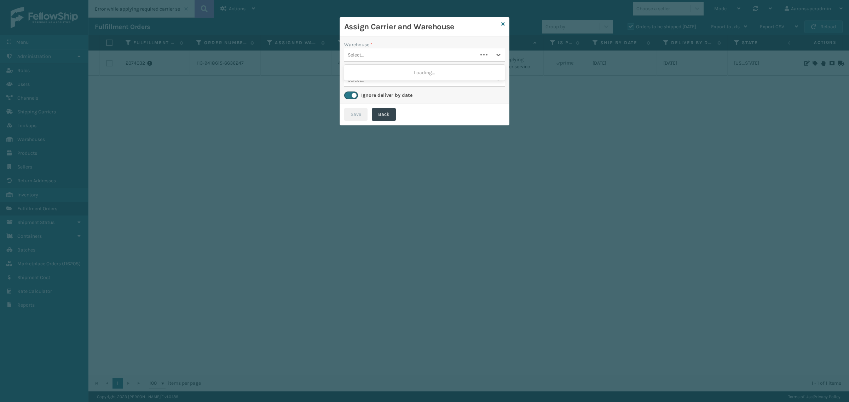
click at [422, 48] on div "Select..." at bounding box center [424, 54] width 161 height 13
click at [504, 26] on icon at bounding box center [503, 24] width 4 height 5
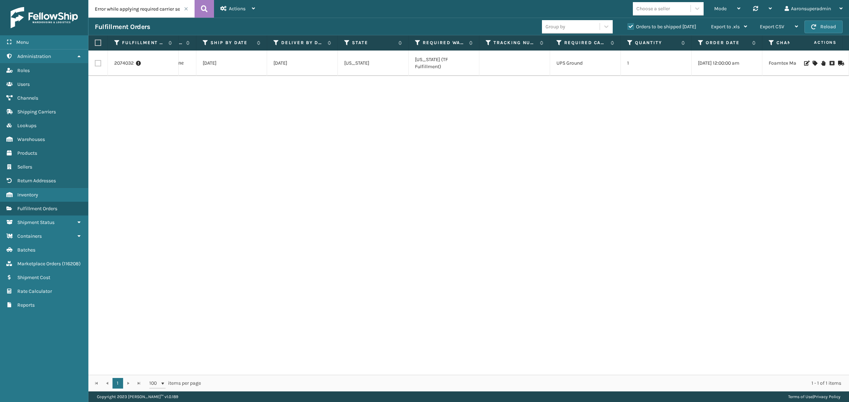
scroll to position [0, 0]
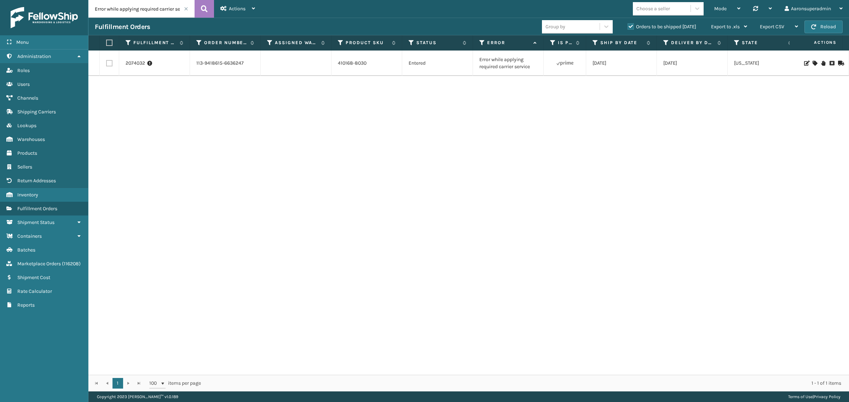
click at [812, 61] on icon at bounding box center [814, 63] width 4 height 5
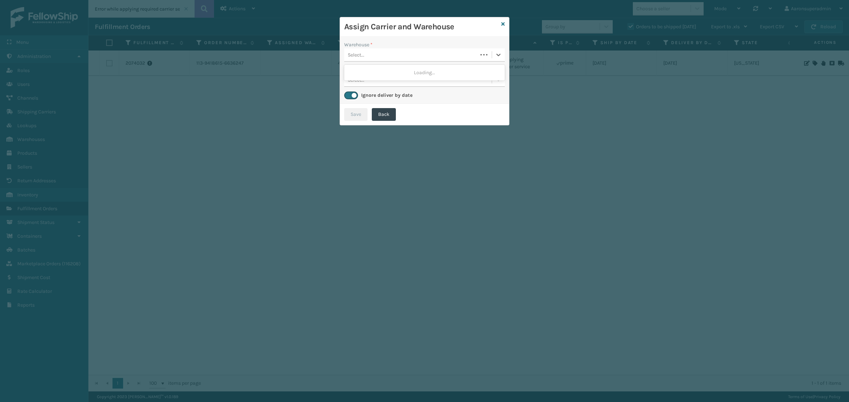
click at [363, 58] on div "Select..." at bounding box center [356, 54] width 17 height 7
click at [353, 74] on div "[US_STATE] (TF Fulfillment) (required)" at bounding box center [424, 72] width 161 height 13
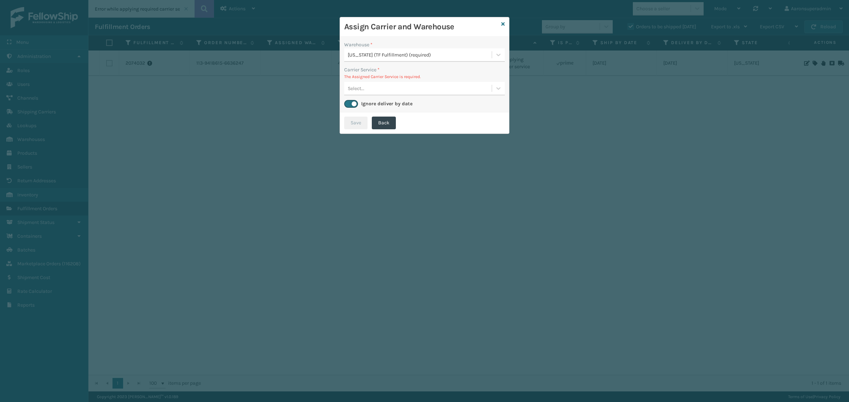
click at [363, 86] on div "Select..." at bounding box center [356, 88] width 17 height 7
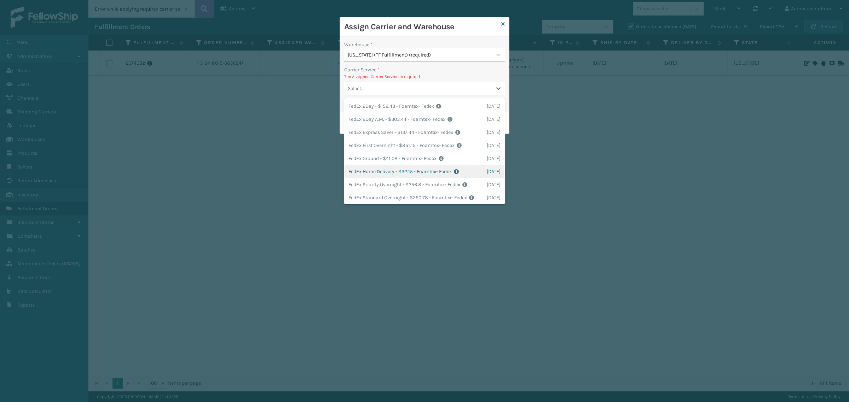
click at [354, 170] on div "FedEx Home Delivery - $32.15 - Foamtex- Fedex Shipping Cost $32.15 Surplus Cost…" at bounding box center [424, 171] width 161 height 13
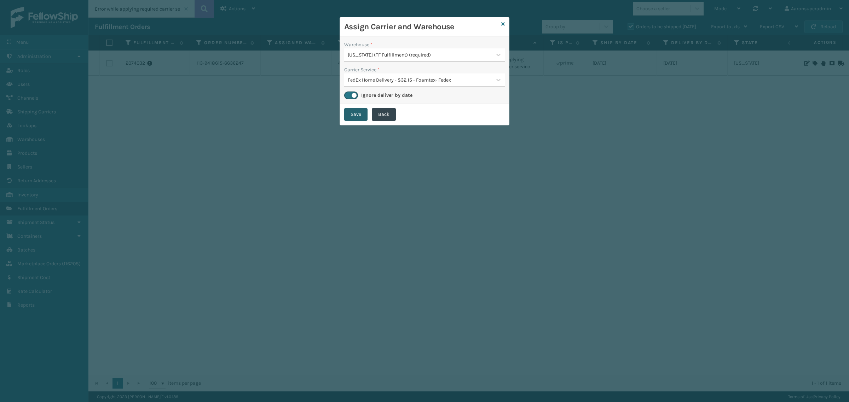
click at [356, 117] on button "Save" at bounding box center [355, 114] width 23 height 13
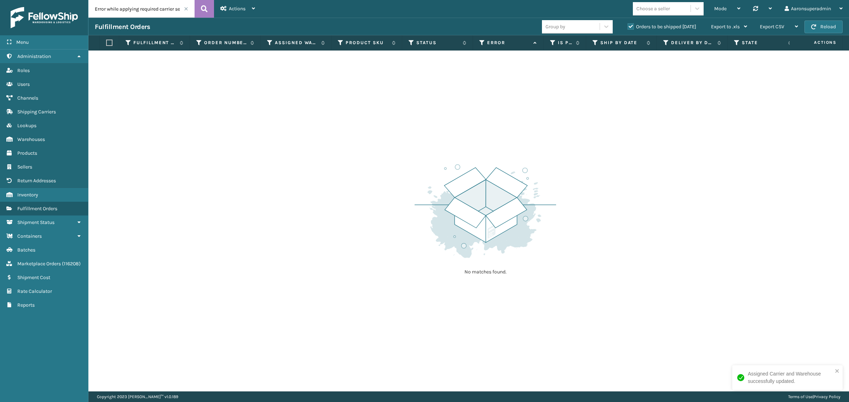
click at [184, 8] on span at bounding box center [186, 9] width 4 height 4
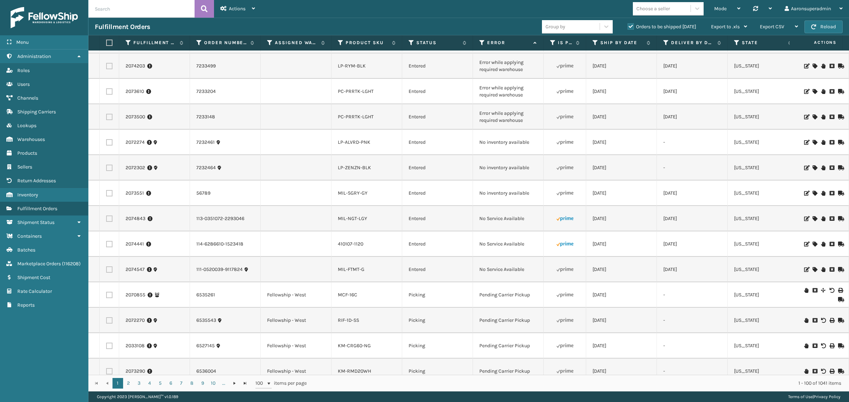
scroll to position [88, 0]
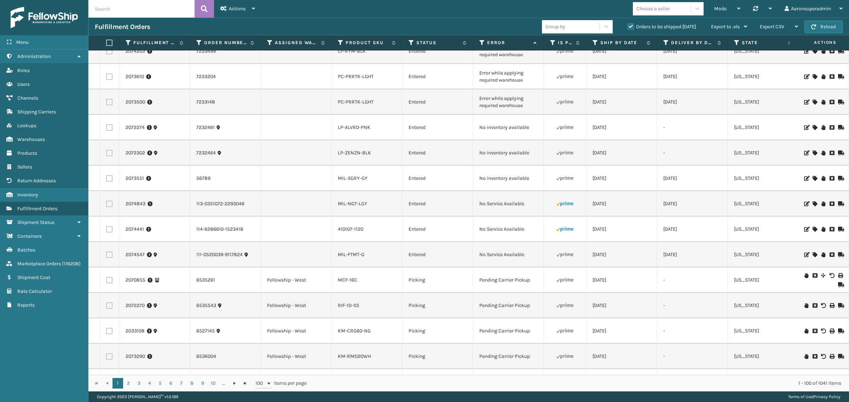
click at [812, 230] on icon at bounding box center [814, 229] width 4 height 5
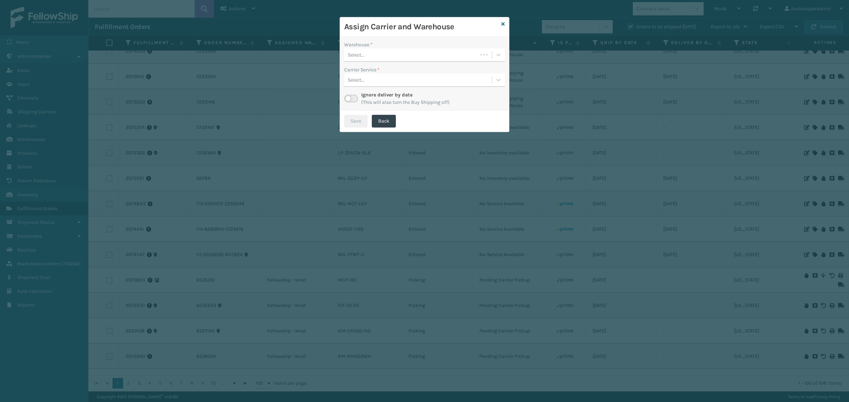
click at [391, 55] on div "Select..." at bounding box center [410, 55] width 133 height 12
click at [365, 98] on div "[PERSON_NAME]" at bounding box center [424, 98] width 161 height 13
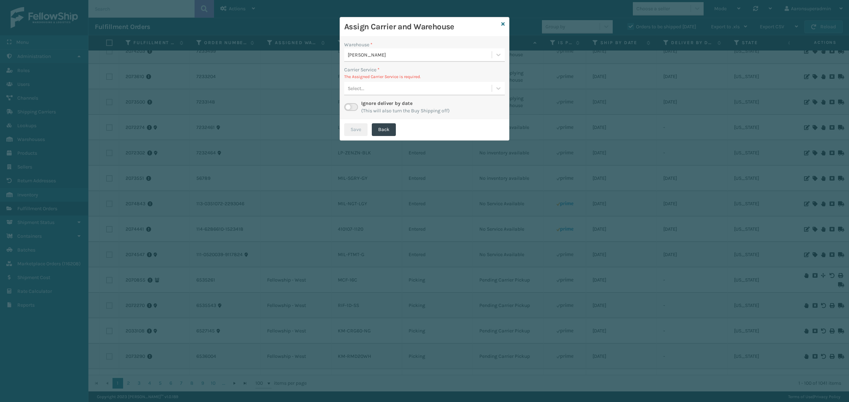
click at [371, 80] on p "The Assigned Carrier Service is required." at bounding box center [424, 77] width 161 height 6
click at [369, 84] on div "Select..." at bounding box center [417, 89] width 147 height 12
click at [367, 81] on div "Carrier Service * The Assigned Carrier Service is required. 0 results available…" at bounding box center [424, 80] width 161 height 29
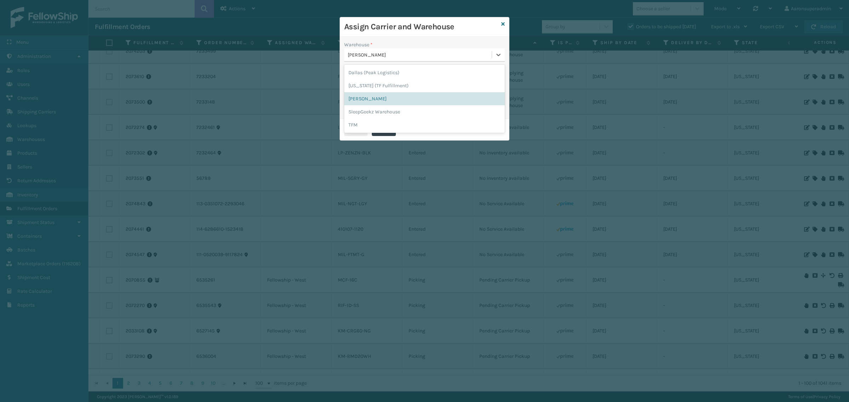
click at [444, 54] on div "[PERSON_NAME]" at bounding box center [420, 54] width 145 height 7
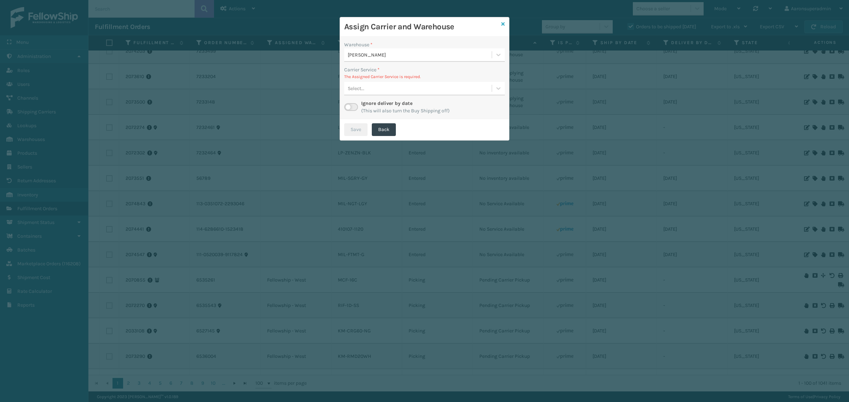
click at [502, 25] on icon at bounding box center [503, 24] width 4 height 5
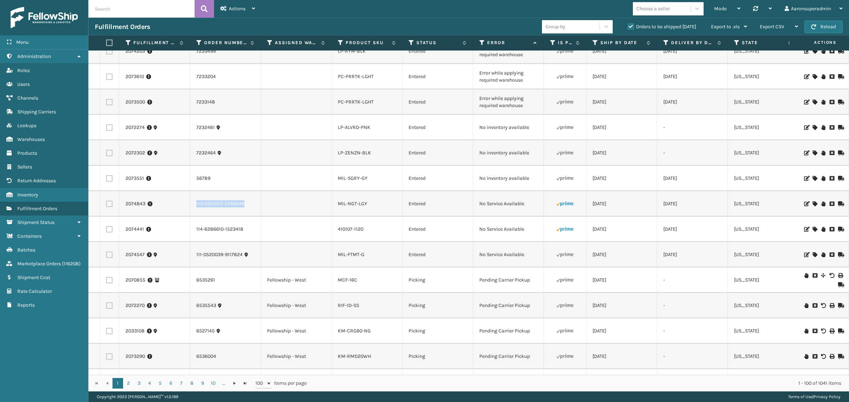
drag, startPoint x: 253, startPoint y: 207, endPoint x: 178, endPoint y: 202, distance: 75.5
copy tr "113-0351072-2293046"
click at [812, 202] on icon at bounding box center [814, 204] width 4 height 5
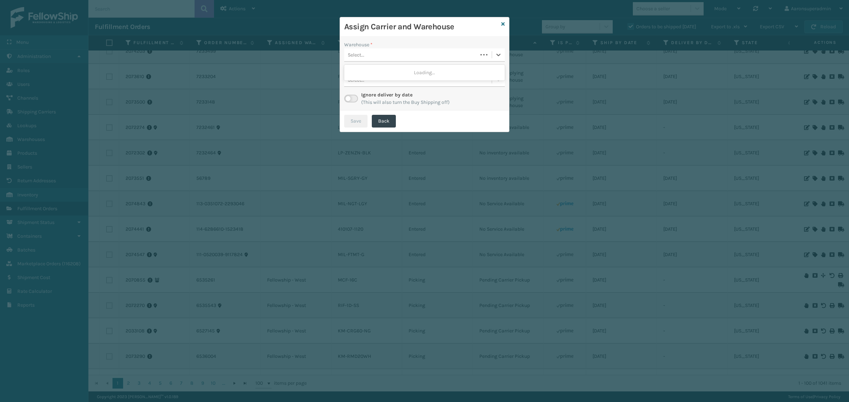
click at [379, 58] on div "Select..." at bounding box center [410, 55] width 133 height 12
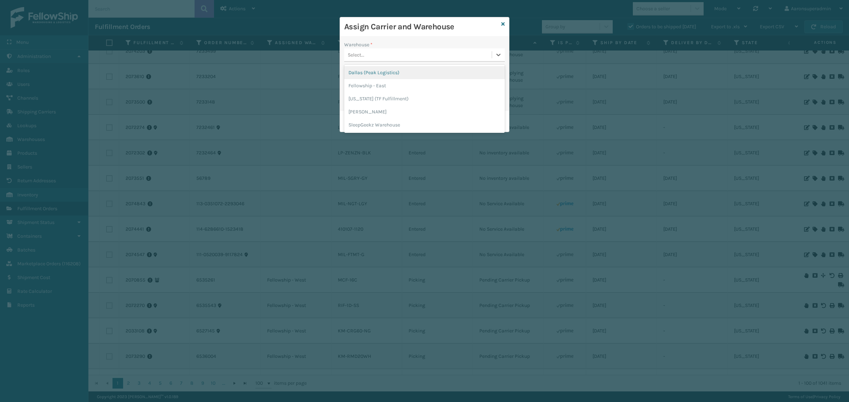
click at [365, 70] on div "Dallas (Peak Logistics)" at bounding box center [424, 72] width 161 height 13
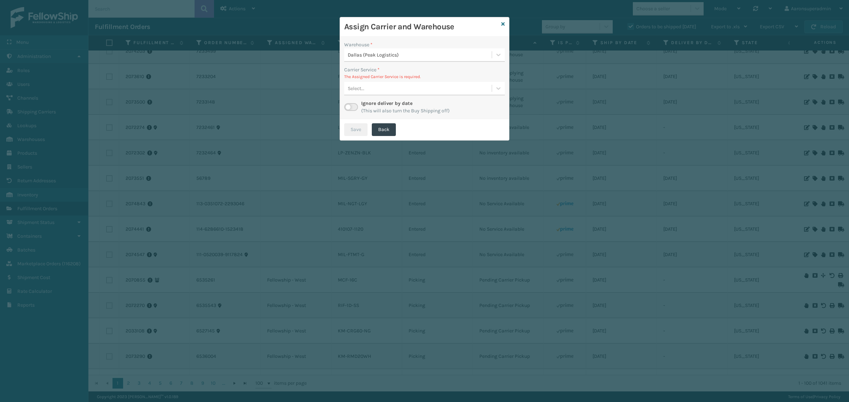
click at [361, 89] on div "Select..." at bounding box center [356, 88] width 17 height 7
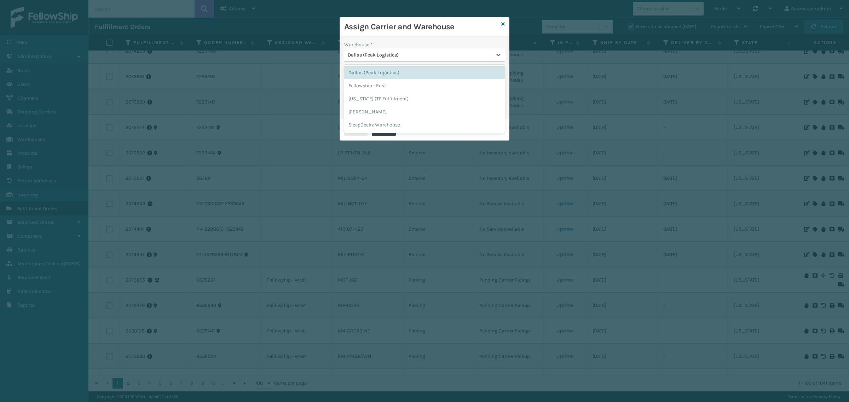
click at [381, 57] on div "Dallas (Peak Logistics)" at bounding box center [420, 54] width 145 height 7
click at [360, 106] on div "[PERSON_NAME]" at bounding box center [424, 111] width 161 height 13
drag, startPoint x: 390, startPoint y: 89, endPoint x: 386, endPoint y: 89, distance: 3.9
click at [390, 89] on div "Select..." at bounding box center [417, 89] width 147 height 12
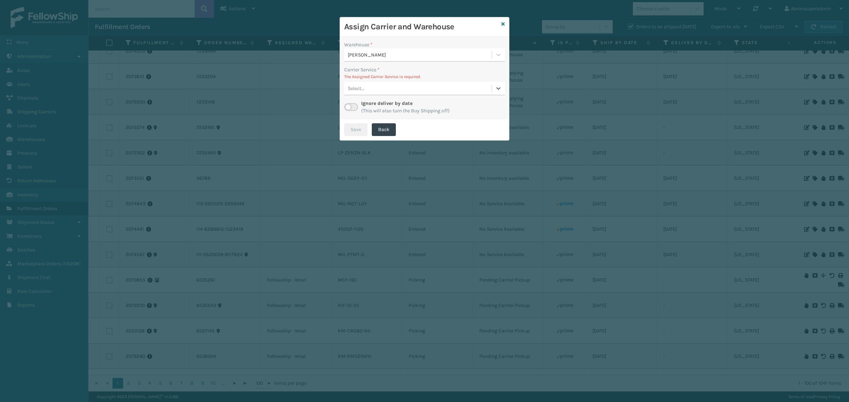
click at [363, 83] on div "Select..." at bounding box center [417, 89] width 147 height 12
click at [350, 107] on label at bounding box center [351, 107] width 14 height 8
click at [349, 107] on input "checkbox" at bounding box center [346, 105] width 5 height 5
checkbox input "true"
click at [360, 93] on div "Select..." at bounding box center [410, 89] width 133 height 12
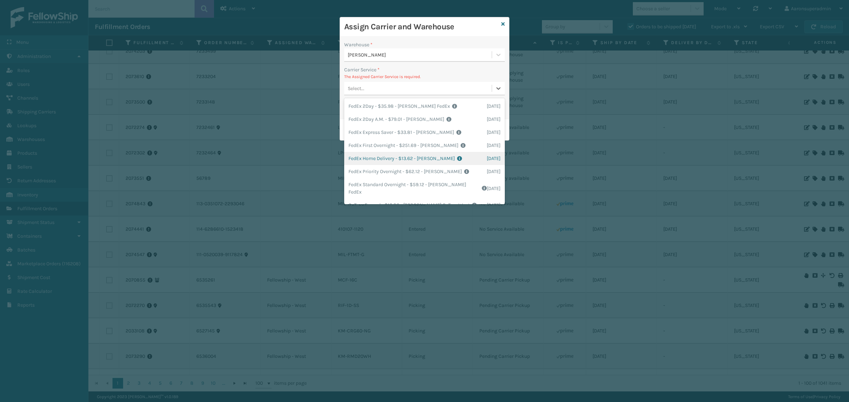
click at [363, 160] on div "FedEx Home Delivery - $13.62 - [PERSON_NAME] FedEx Shipping Cost $11.95 Surplus…" at bounding box center [424, 158] width 161 height 13
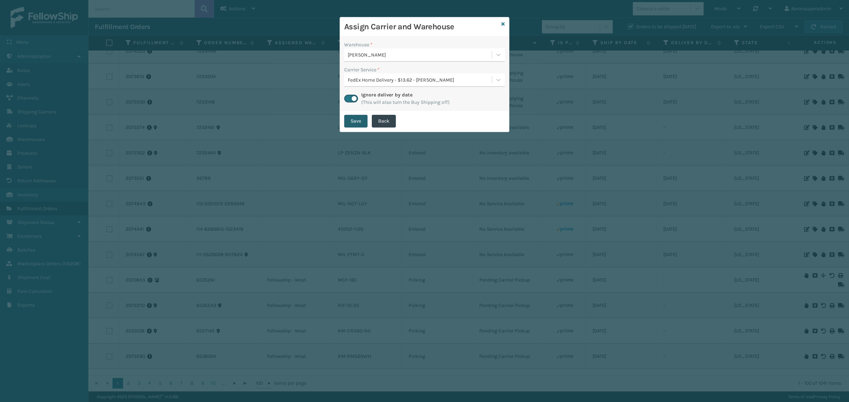
click at [352, 123] on button "Save" at bounding box center [355, 121] width 23 height 13
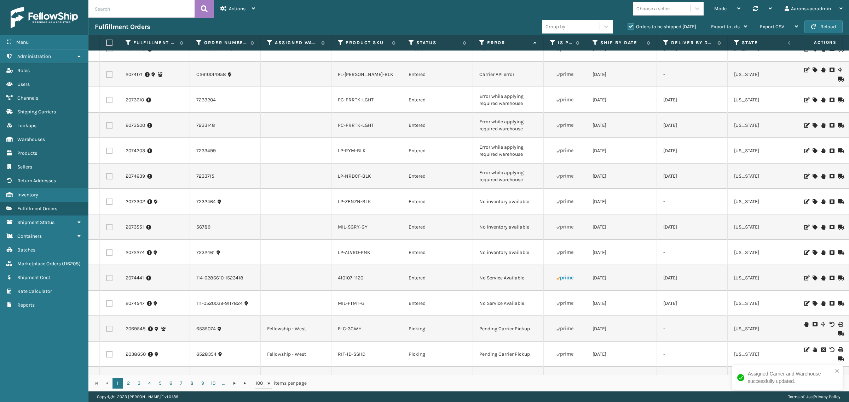
scroll to position [15, 0]
click at [812, 278] on icon at bounding box center [814, 278] width 4 height 5
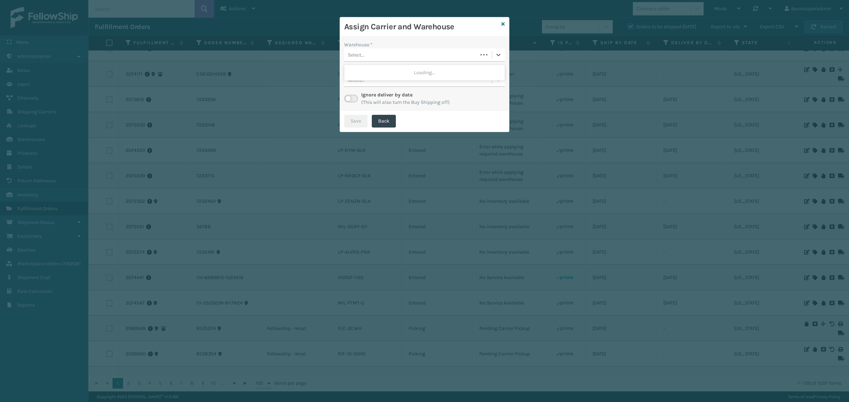
click at [423, 51] on div "Select..." at bounding box center [410, 55] width 133 height 12
click at [371, 93] on div "[PERSON_NAME]" at bounding box center [424, 98] width 161 height 13
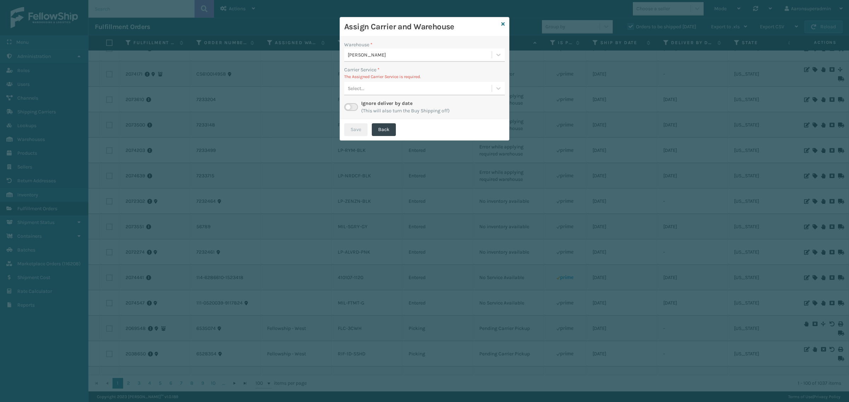
click at [419, 91] on div "Select..." at bounding box center [417, 89] width 147 height 12
click at [384, 86] on div "Select..." at bounding box center [417, 89] width 147 height 12
click at [351, 109] on label at bounding box center [351, 107] width 14 height 8
click at [349, 108] on input "checkbox" at bounding box center [346, 105] width 5 height 5
checkbox input "true"
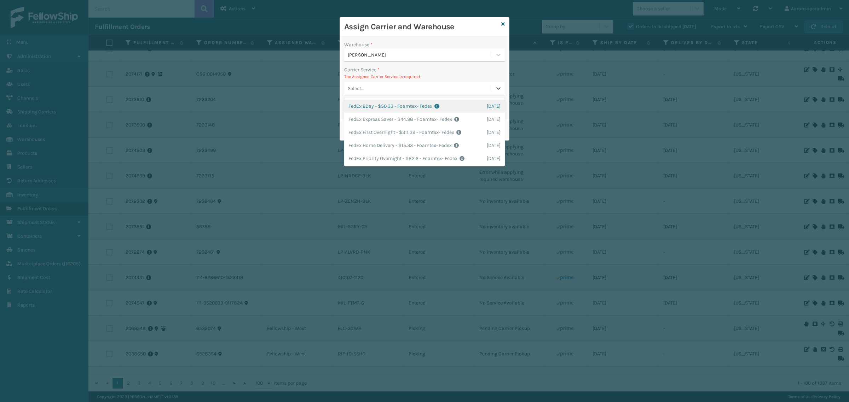
click at [365, 87] on div "Select..." at bounding box center [417, 89] width 147 height 12
click at [352, 145] on div "FedEx Home Delivery - $15.33 - Foamtex- Fedex Shipping Cost $15.33 Surplus Cost…" at bounding box center [424, 145] width 161 height 13
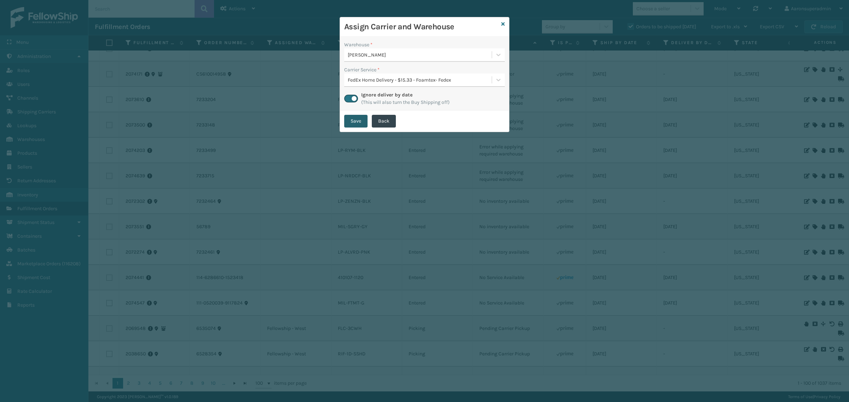
click at [355, 117] on button "Save" at bounding box center [355, 121] width 23 height 13
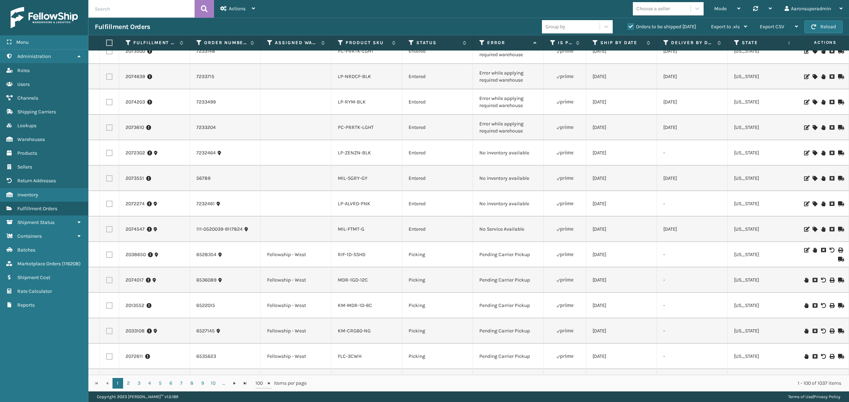
scroll to position [0, 0]
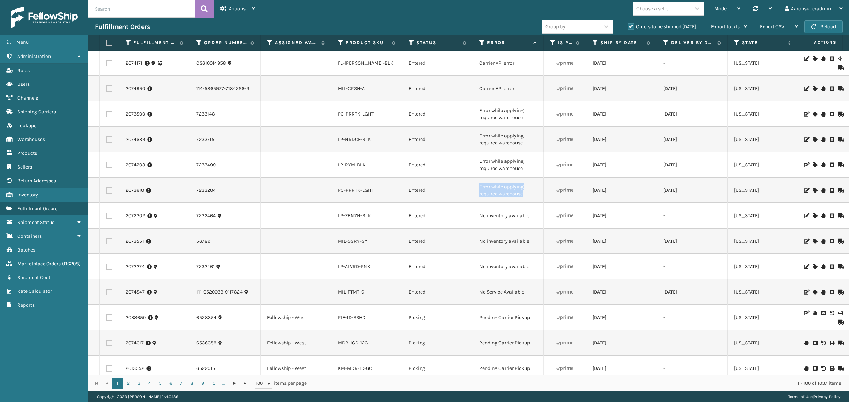
drag, startPoint x: 530, startPoint y: 197, endPoint x: 464, endPoint y: 180, distance: 68.4
copy tr "Error while applying required warehouse"
click at [133, 11] on input "text" at bounding box center [141, 9] width 106 height 18
paste input "Error while applying required warehouse"
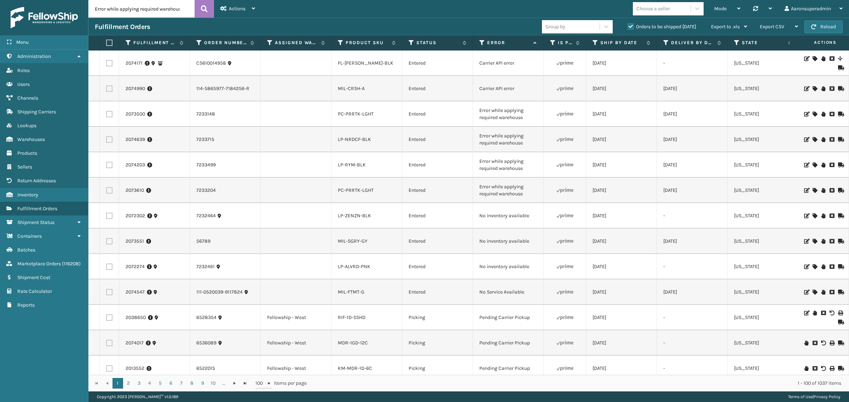
scroll to position [0, 15]
type input "Error while applying required warehouse"
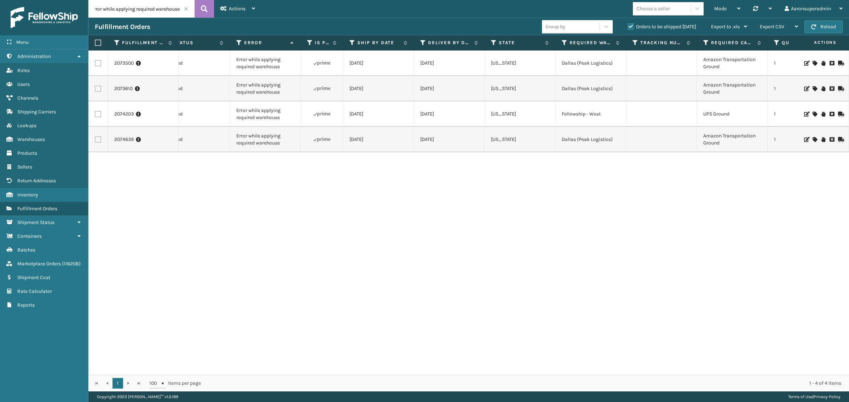
scroll to position [0, 242]
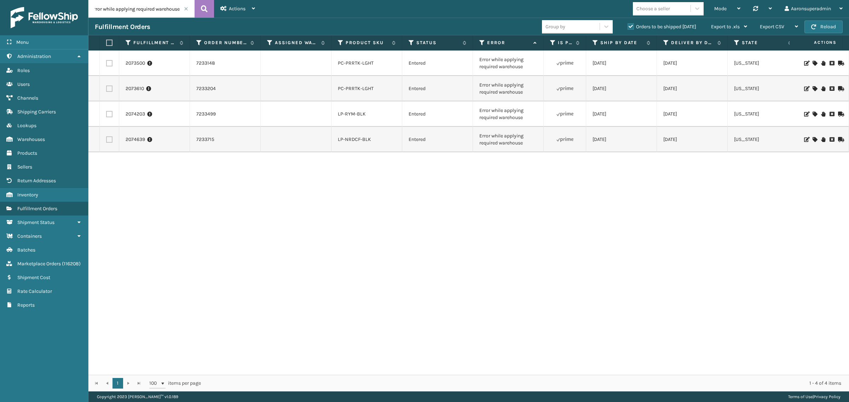
click at [184, 11] on input "Error while applying required warehouse" at bounding box center [141, 9] width 106 height 18
click at [185, 9] on span at bounding box center [186, 9] width 4 height 4
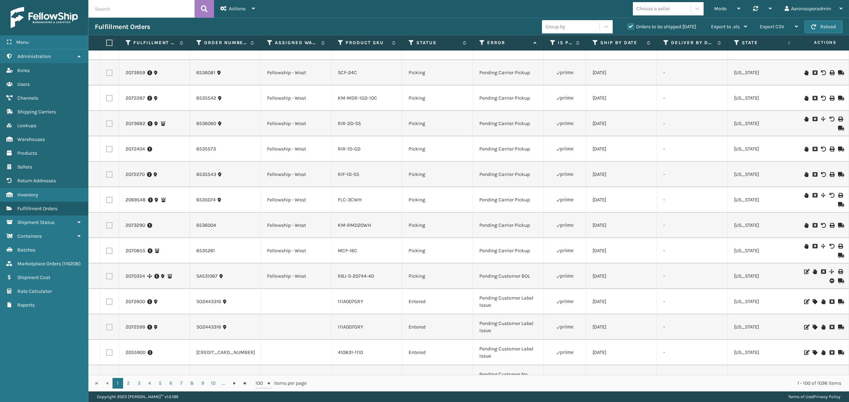
scroll to position [530, 0]
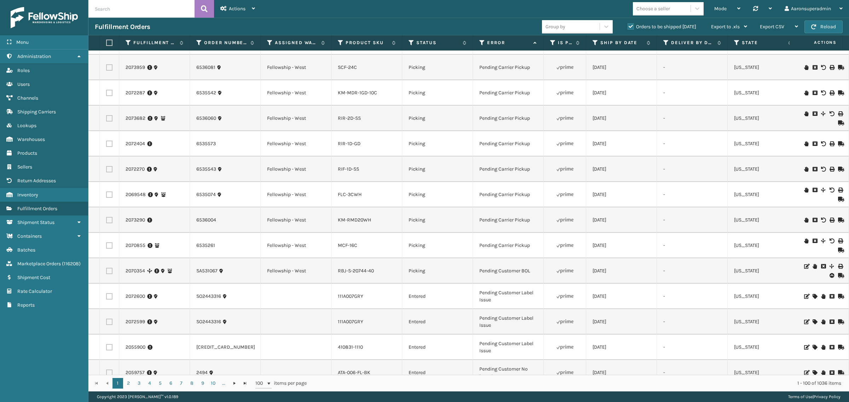
click at [98, 7] on input "text" at bounding box center [141, 9] width 106 height 18
click at [131, 8] on input "text" at bounding box center [141, 9] width 106 height 18
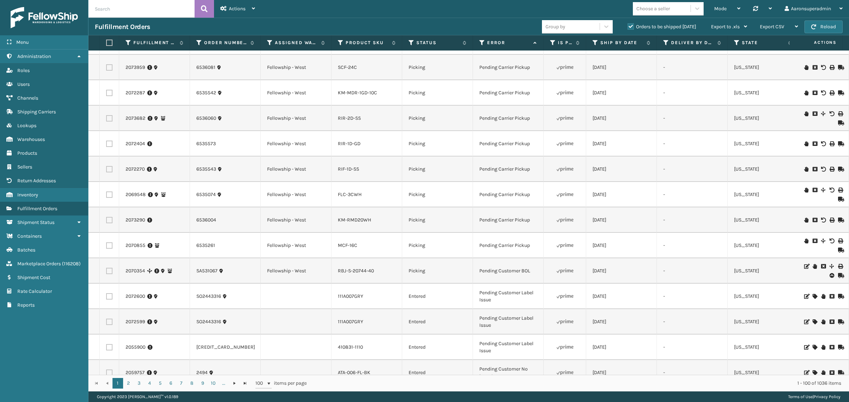
click at [131, 8] on input "text" at bounding box center [141, 9] width 106 height 18
paste input "2074045,2074046,2073931,2073906,2073901,2073698,2073713,2073709,2073419,2073358…"
type input "2074045,2074046,2073931,2073906,2073901,2073698,2073713,2073709,2073419,2073358…"
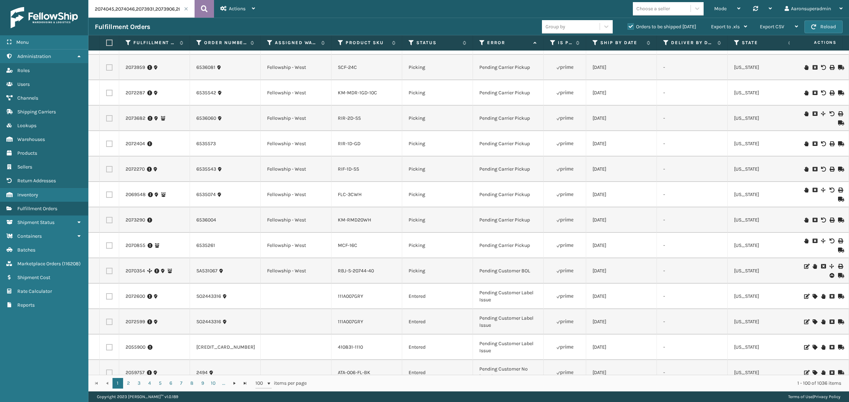
click at [207, 11] on icon at bounding box center [204, 9] width 7 height 11
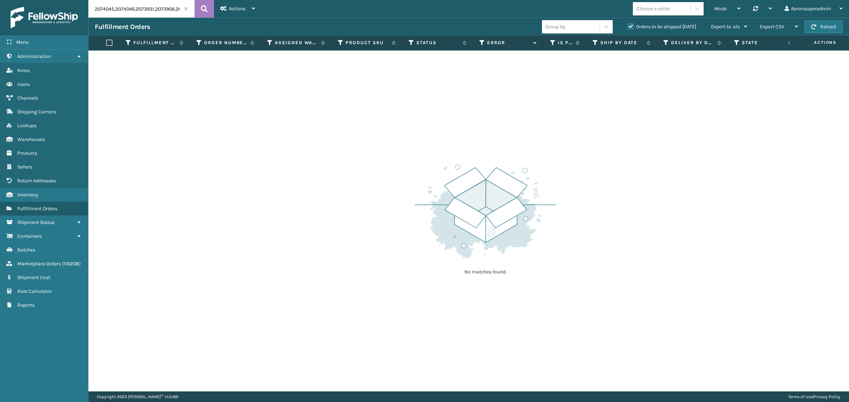
click at [635, 25] on label "Orders to be shipped [DATE]" at bounding box center [661, 27] width 69 height 6
click at [628, 25] on input "Orders to be shipped [DATE]" at bounding box center [627, 25] width 0 height 5
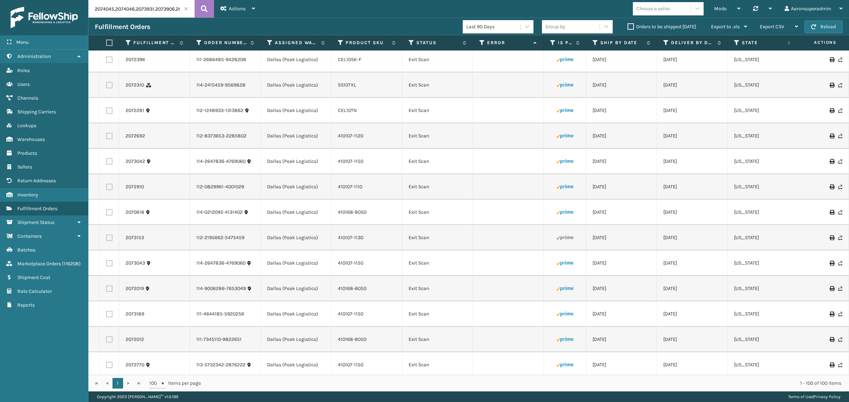
scroll to position [103, 0]
click at [350, 42] on label "Product SKU" at bounding box center [367, 43] width 43 height 6
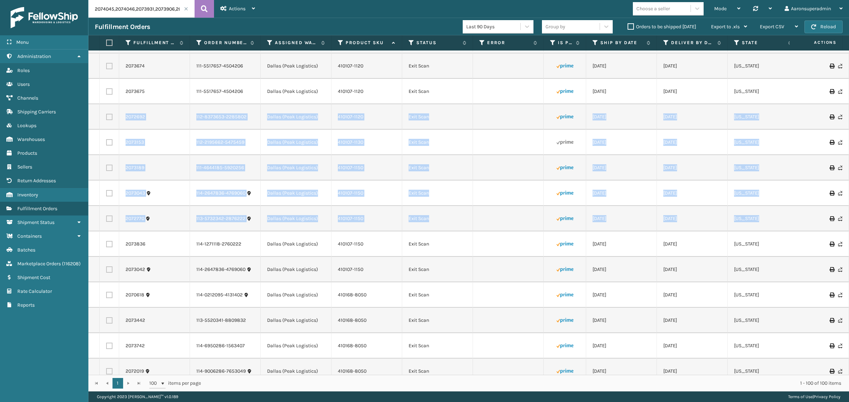
scroll to position [0, 13]
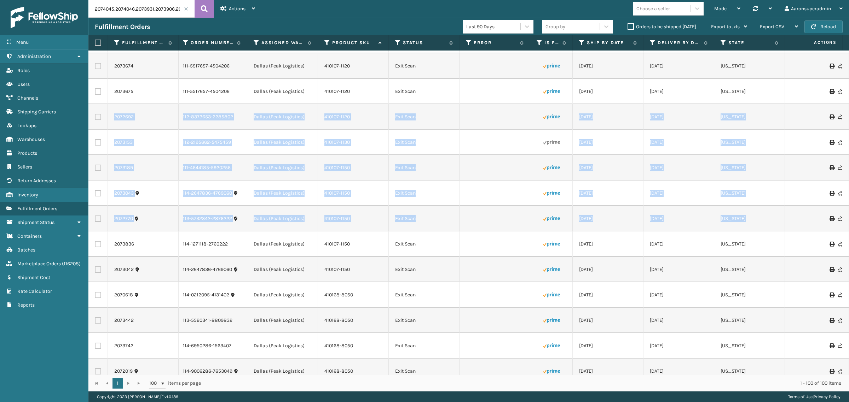
drag, startPoint x: 840, startPoint y: 91, endPoint x: 805, endPoint y: 194, distance: 108.4
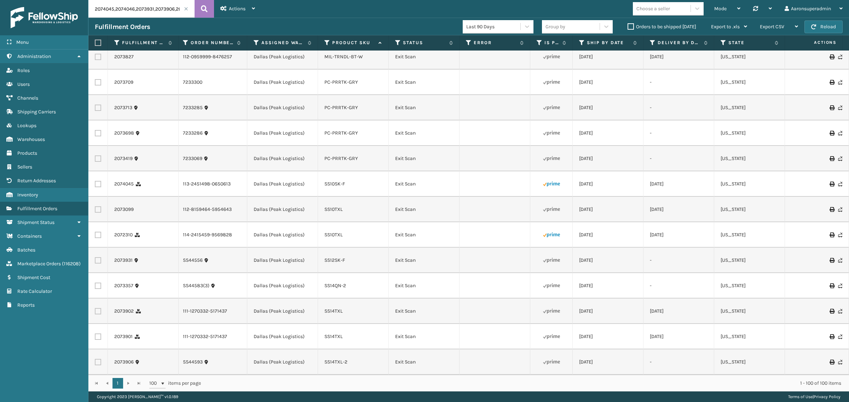
scroll to position [2363, 13]
click at [640, 25] on label "Orders to be shipped [DATE]" at bounding box center [661, 27] width 69 height 6
click at [628, 25] on input "Orders to be shipped [DATE]" at bounding box center [627, 25] width 0 height 5
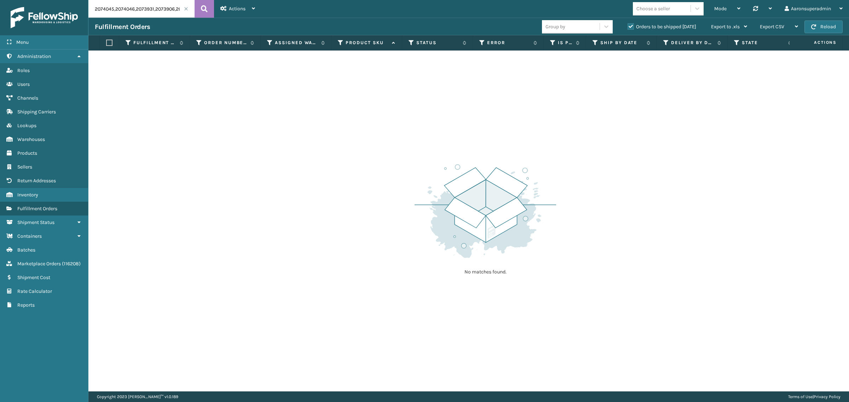
click at [184, 9] on span at bounding box center [186, 9] width 4 height 4
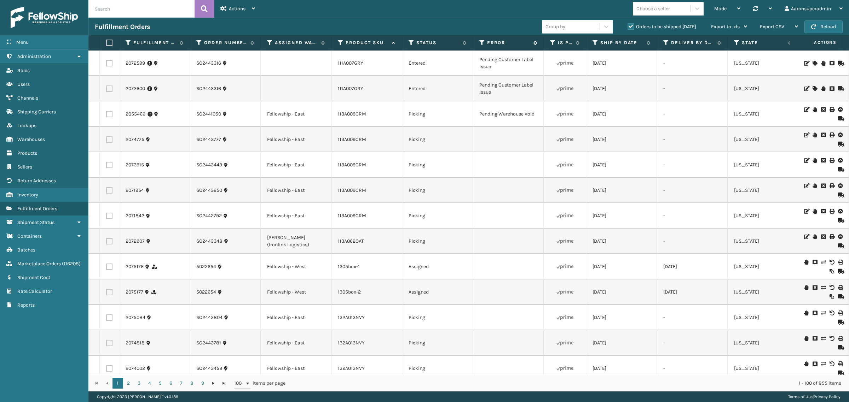
click at [500, 45] on label "Error" at bounding box center [508, 43] width 43 height 6
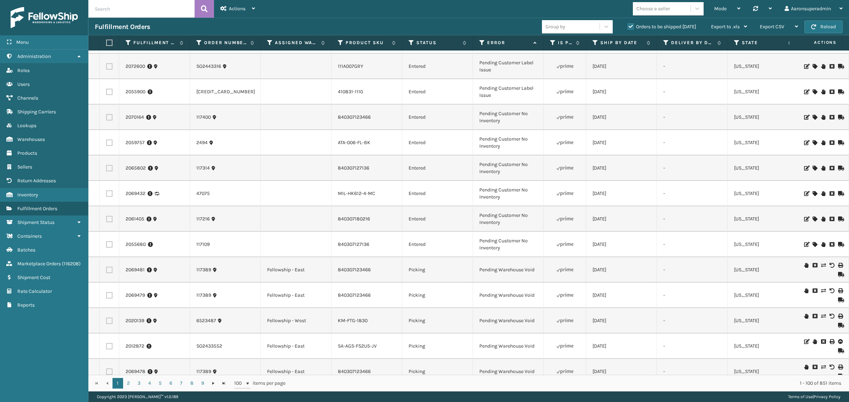
scroll to position [727, 0]
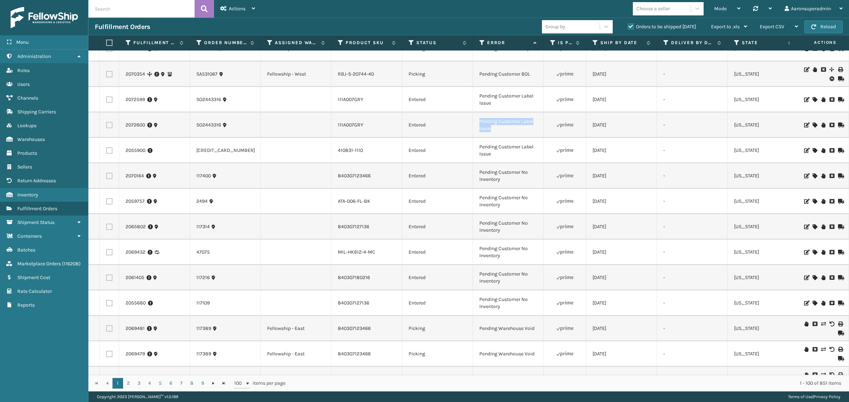
drag, startPoint x: 503, startPoint y: 130, endPoint x: 476, endPoint y: 117, distance: 29.3
copy tr "Pending Customer Label Issue"
click at [130, 1] on input "text" at bounding box center [141, 9] width 106 height 18
paste input "Pending Customer Label Issue"
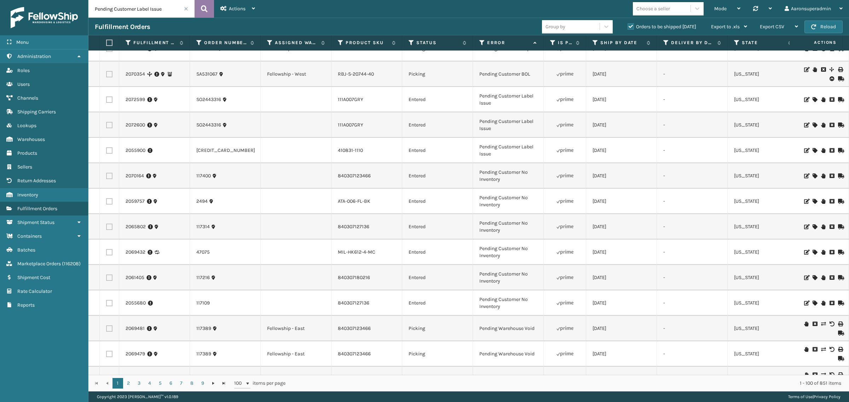
click at [205, 11] on icon at bounding box center [204, 9] width 7 height 11
type input "Pending Customer Label Issue"
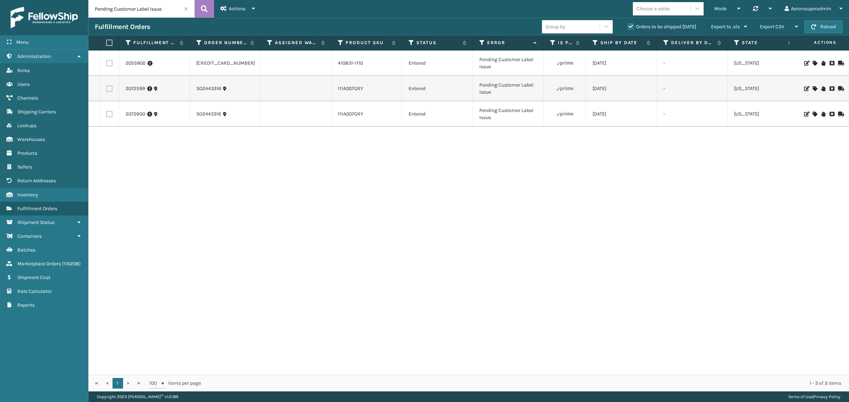
click at [187, 11] on span at bounding box center [186, 9] width 4 height 4
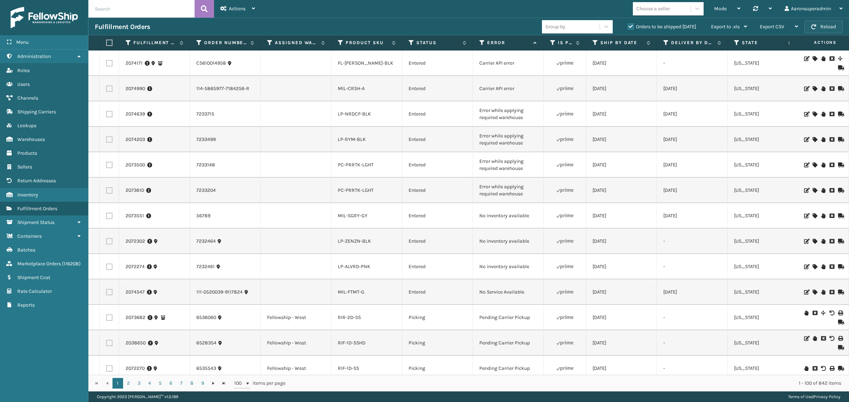
click at [824, 28] on button "Reload" at bounding box center [823, 27] width 38 height 13
click at [824, 29] on button "Reload" at bounding box center [823, 27] width 38 height 13
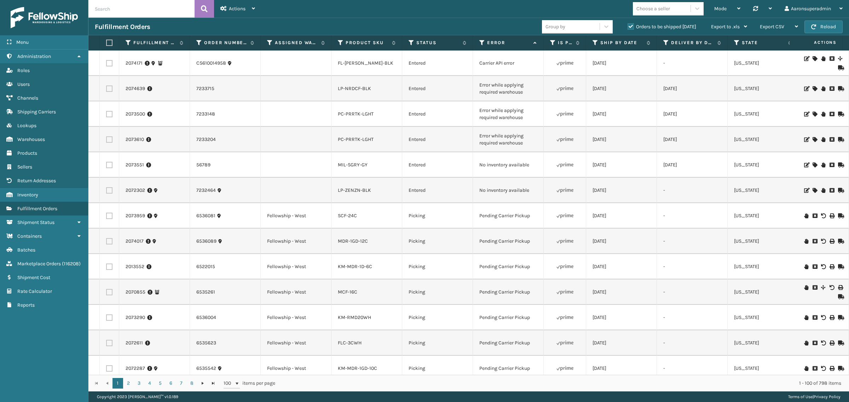
click at [812, 165] on icon at bounding box center [814, 165] width 4 height 5
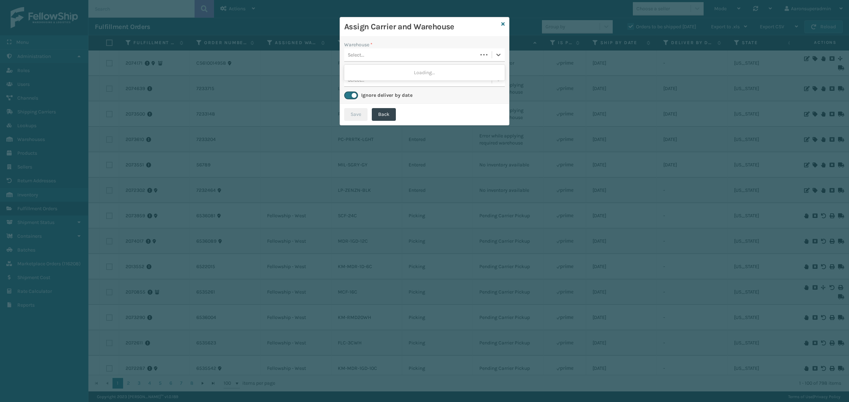
click at [402, 57] on div "Select..." at bounding box center [410, 55] width 133 height 12
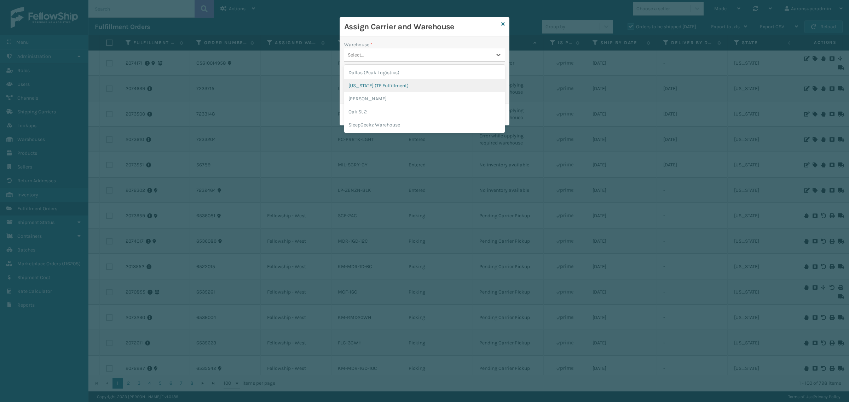
click at [374, 86] on div "[US_STATE] (TF Fulfillment)" at bounding box center [424, 85] width 161 height 13
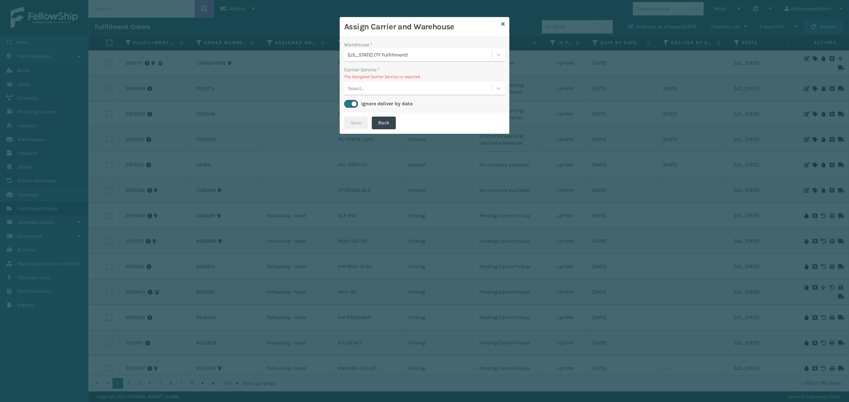
click at [393, 81] on div "Carrier Service * The Assigned Carrier Service is required. Select..." at bounding box center [424, 80] width 161 height 29
click at [386, 86] on div "Select..." at bounding box center [417, 89] width 147 height 12
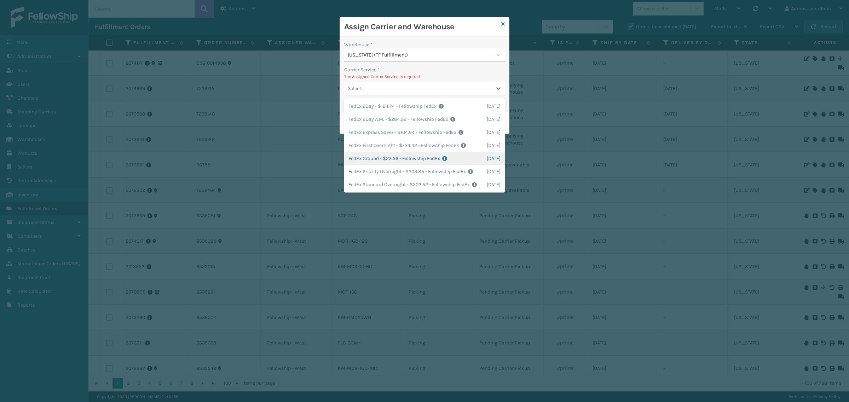
drag, startPoint x: 361, startPoint y: 164, endPoint x: 359, endPoint y: 158, distance: 6.9
click at [361, 164] on div "FedEx Ground - $23.56 - Fellowship FedEx Shipping Cost $18.85 Surplus Cost $4.7…" at bounding box center [424, 158] width 161 height 13
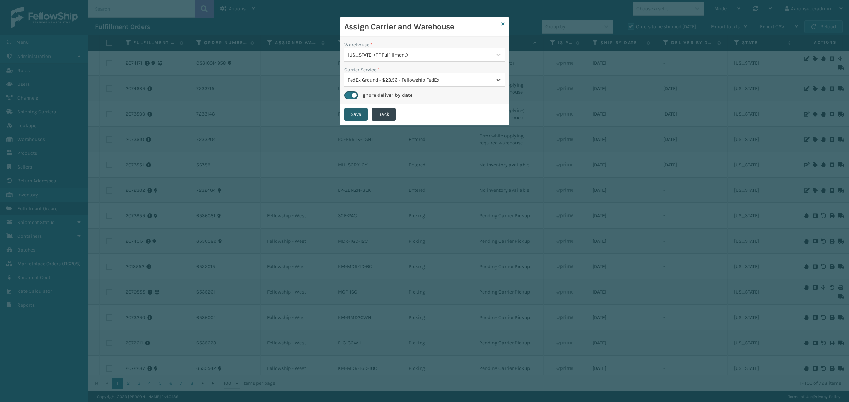
click at [350, 115] on button "Save" at bounding box center [355, 114] width 23 height 13
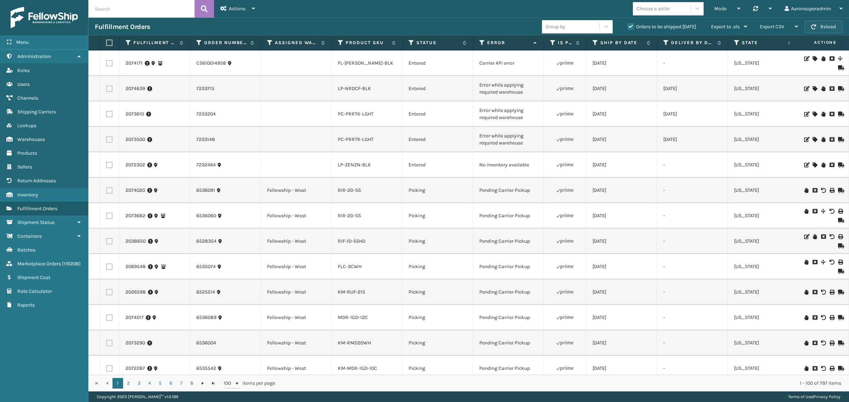
click at [823, 30] on button "Reload" at bounding box center [823, 27] width 38 height 13
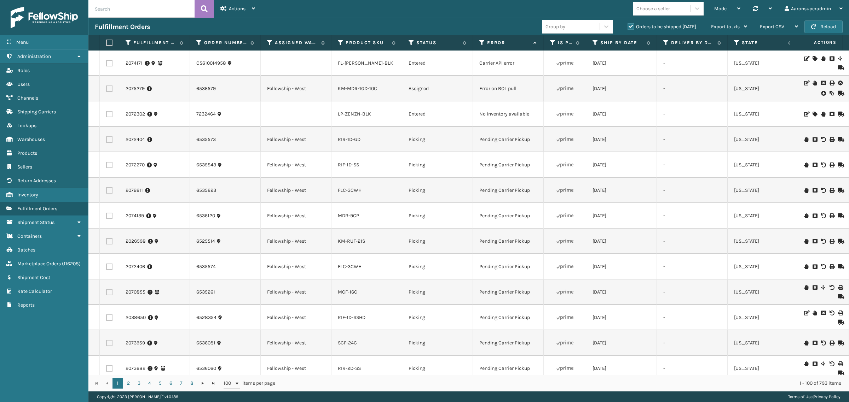
click at [819, 95] on div at bounding box center [822, 89] width 40 height 16
click at [821, 94] on icon at bounding box center [823, 93] width 4 height 7
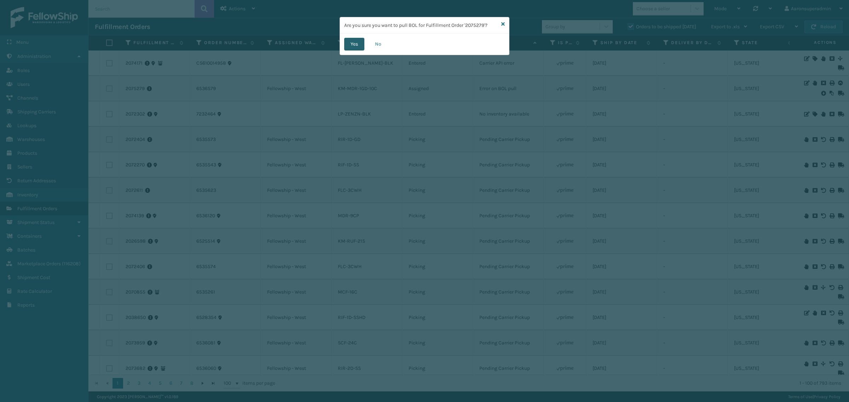
click at [358, 42] on button "Yes" at bounding box center [354, 44] width 20 height 13
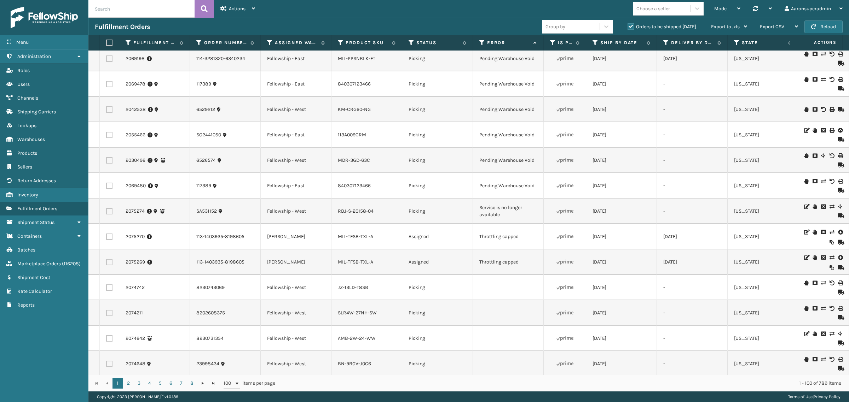
scroll to position [1002, 0]
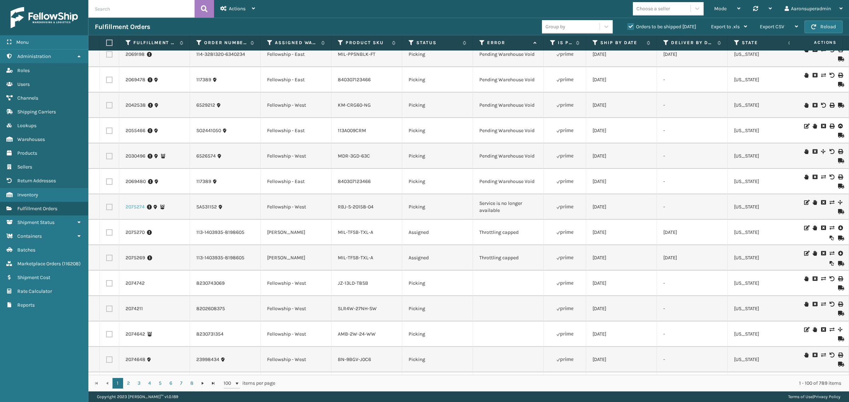
click at [135, 211] on link "2075274" at bounding box center [135, 207] width 19 height 7
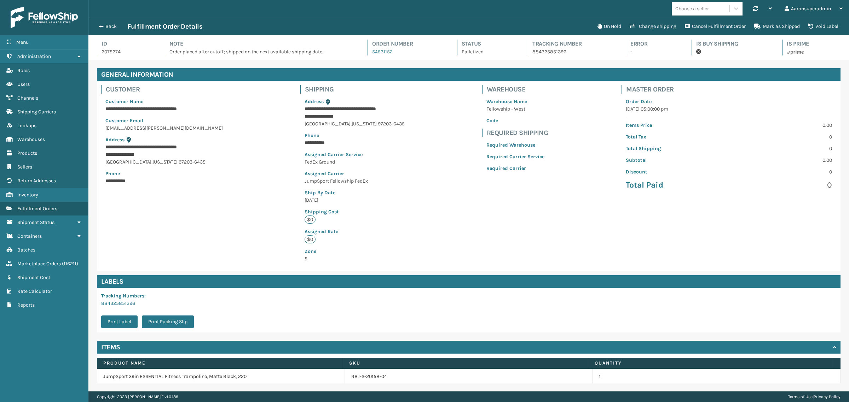
scroll to position [17, 760]
click at [607, 26] on button "On Hold" at bounding box center [609, 26] width 32 height 14
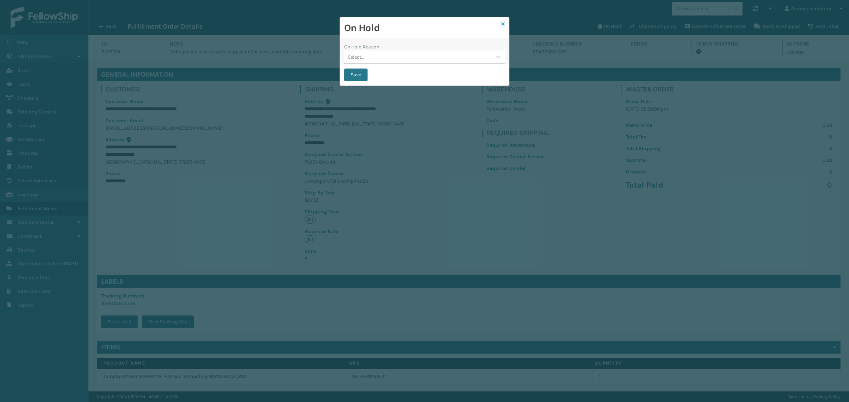
drag, startPoint x: 502, startPoint y: 26, endPoint x: 515, endPoint y: 25, distance: 13.1
click at [502, 25] on icon at bounding box center [503, 24] width 4 height 5
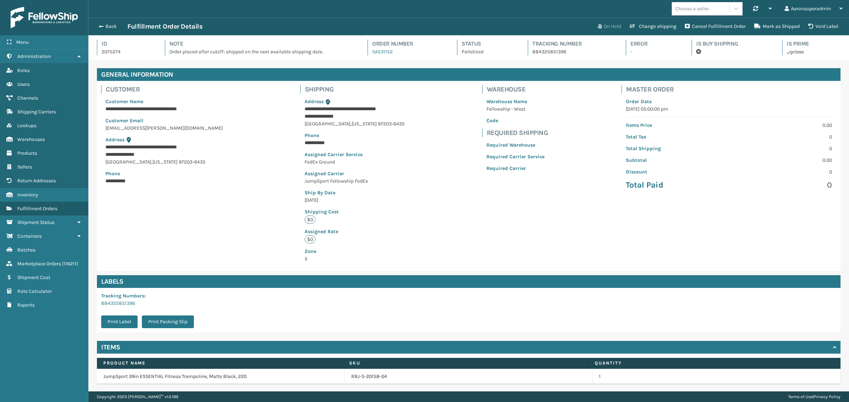
click at [601, 24] on button "On Hold" at bounding box center [609, 26] width 32 height 14
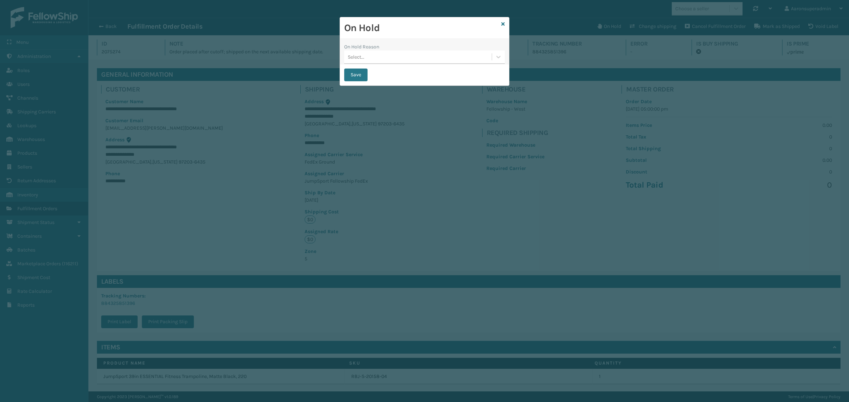
click at [505, 24] on div "On Hold" at bounding box center [424, 28] width 169 height 22
click at [501, 24] on icon at bounding box center [503, 24] width 4 height 5
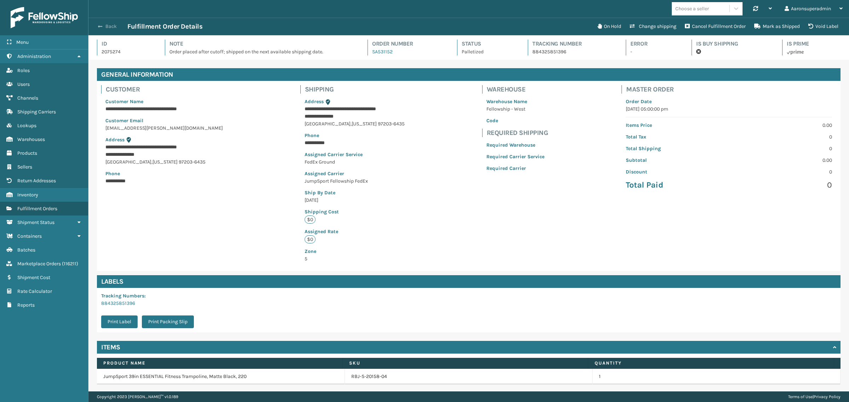
click at [109, 25] on button "Back" at bounding box center [111, 26] width 33 height 6
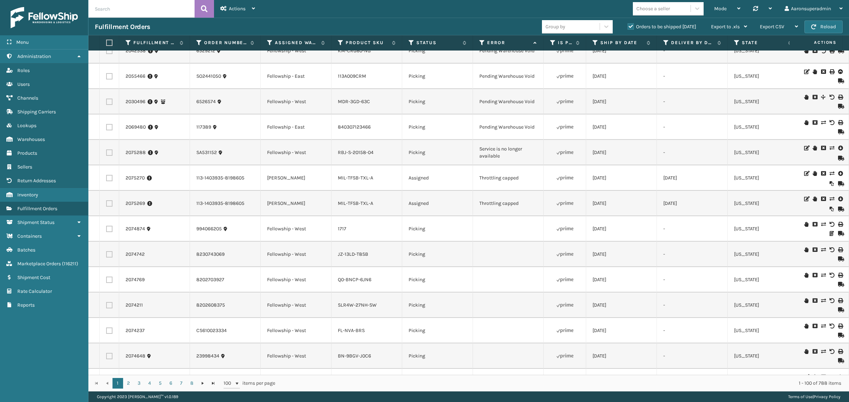
scroll to position [1061, 0]
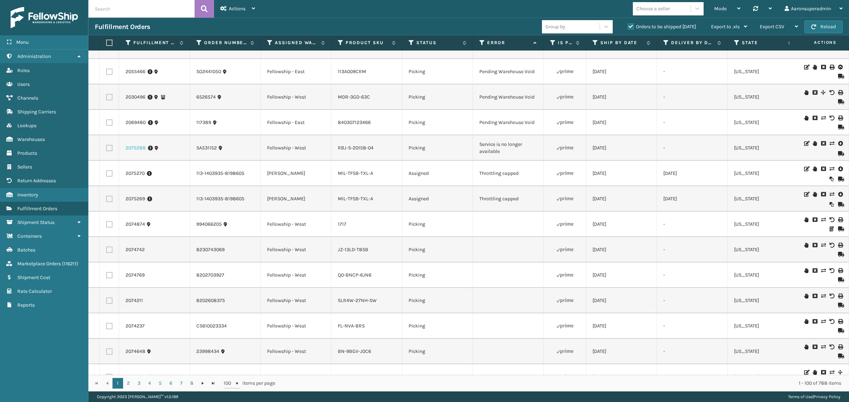
click at [142, 152] on link "2075288" at bounding box center [136, 148] width 20 height 7
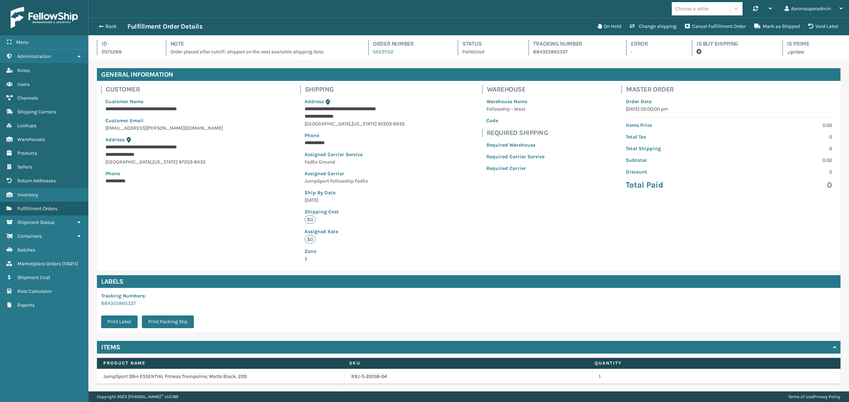
scroll to position [17, 760]
click at [618, 24] on button "On Hold" at bounding box center [609, 26] width 32 height 14
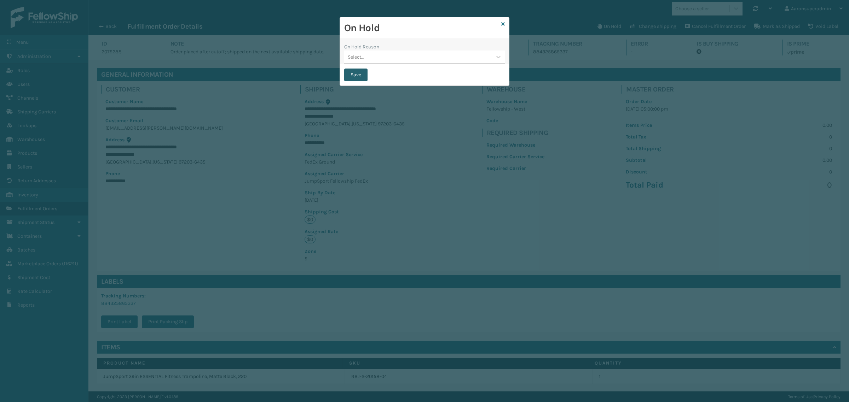
click at [356, 75] on button "Save" at bounding box center [355, 75] width 23 height 13
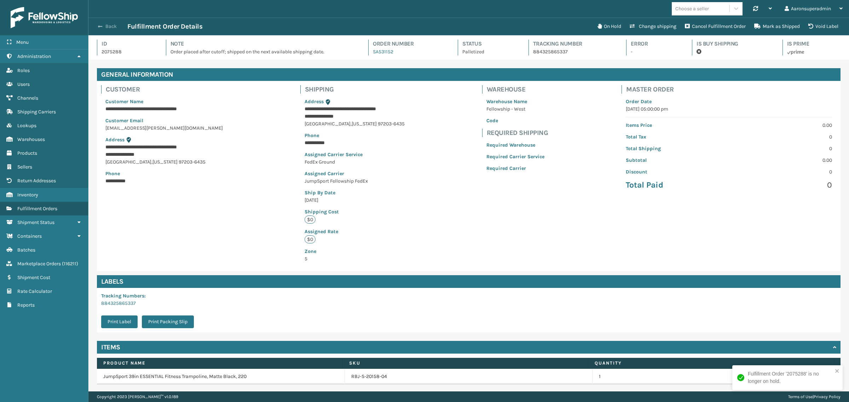
click at [104, 24] on button "Back" at bounding box center [111, 26] width 33 height 6
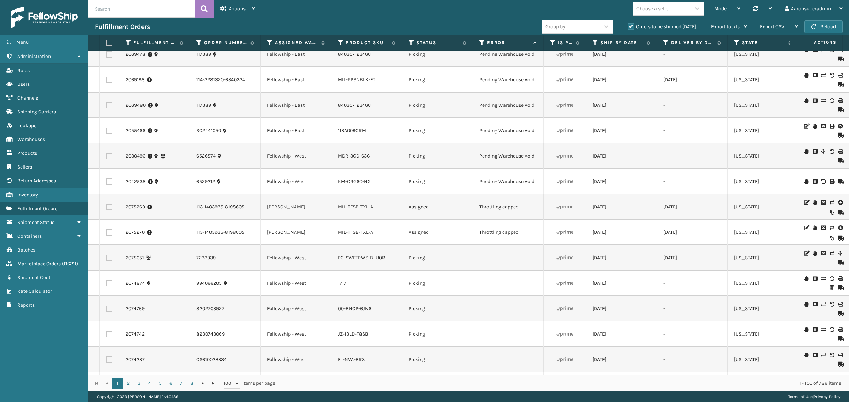
scroll to position [950, 0]
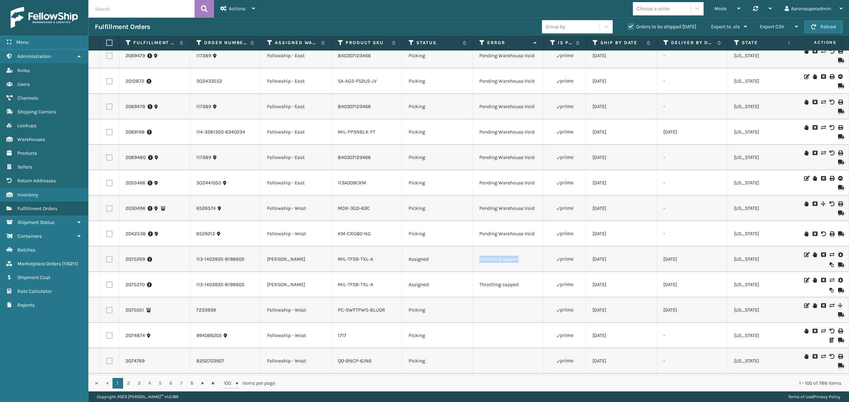
drag, startPoint x: 525, startPoint y: 273, endPoint x: 465, endPoint y: 284, distance: 61.1
copy tr "Throttling capped"
click at [108, 10] on input "text" at bounding box center [141, 9] width 106 height 18
paste input "Throttling capped"
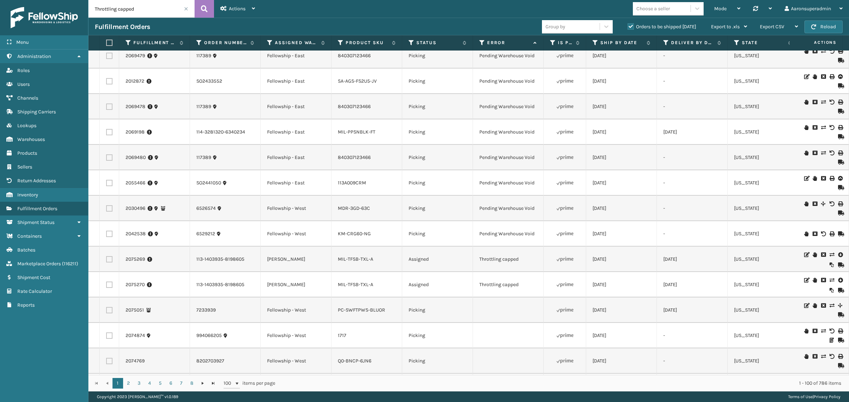
type input "Throttling capped"
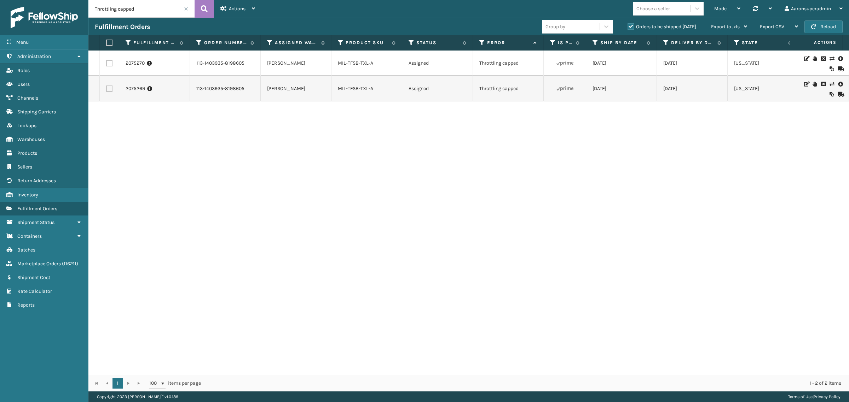
click at [838, 57] on icon at bounding box center [840, 58] width 4 height 7
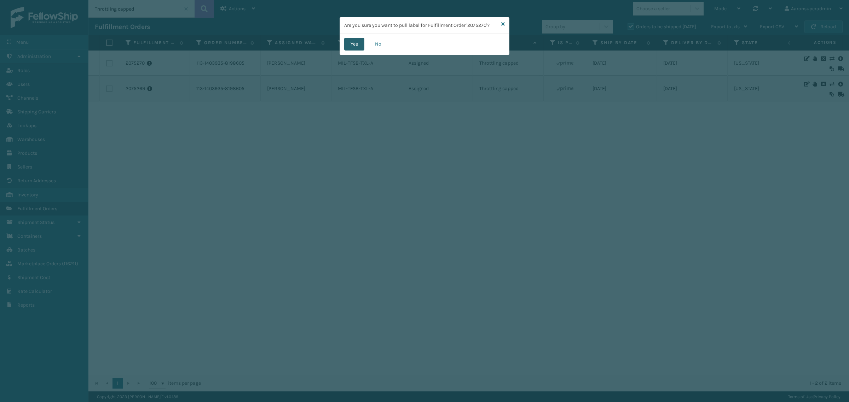
click at [358, 46] on button "Yes" at bounding box center [354, 44] width 20 height 13
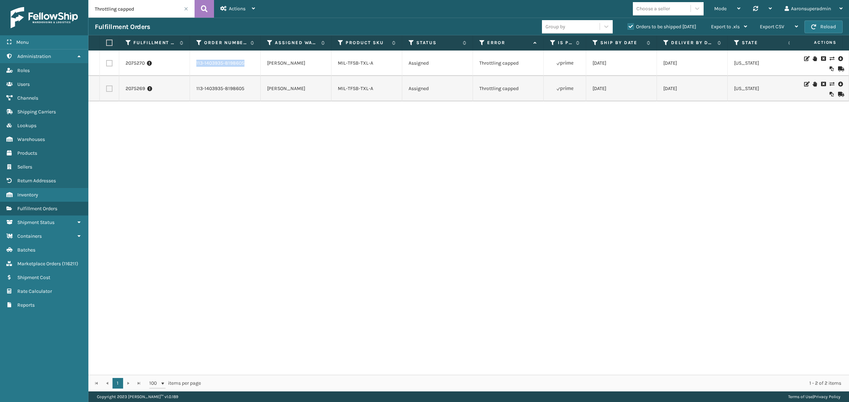
drag, startPoint x: 259, startPoint y: 63, endPoint x: 169, endPoint y: 63, distance: 89.8
copy tr "113-1403935-8198605"
click at [107, 44] on label at bounding box center [108, 43] width 4 height 6
click at [106, 44] on input "checkbox" at bounding box center [106, 43] width 0 height 5
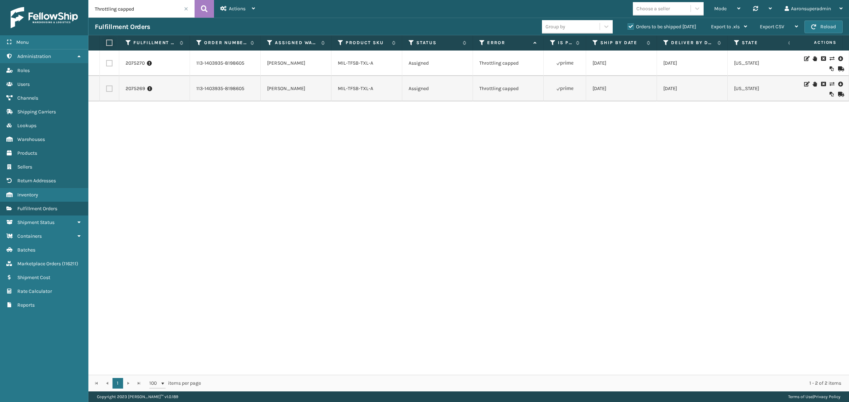
checkbox input "true"
click at [581, 25] on span "Bulk Actions" at bounding box center [587, 27] width 28 height 6
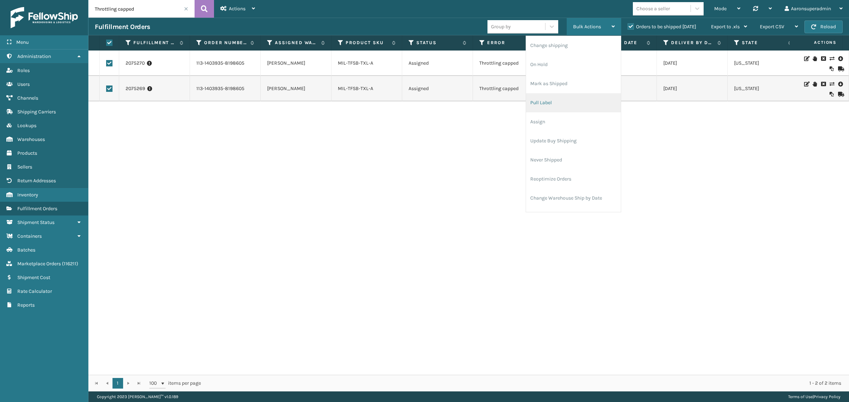
click at [546, 106] on li "Pull Label" at bounding box center [573, 102] width 95 height 19
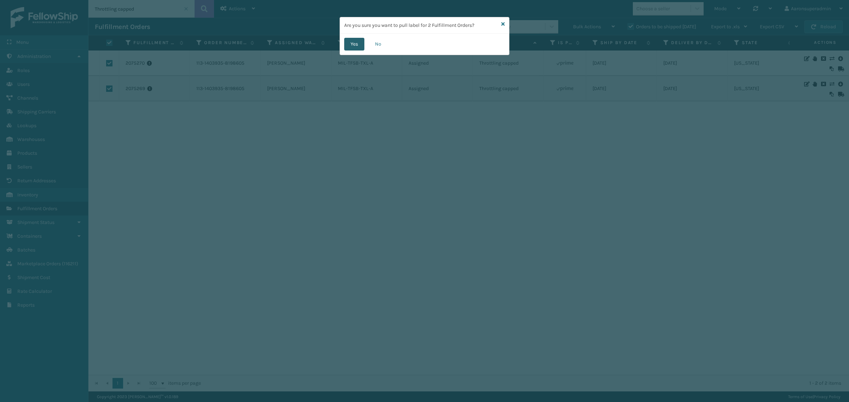
click at [360, 41] on button "Yes" at bounding box center [354, 44] width 20 height 13
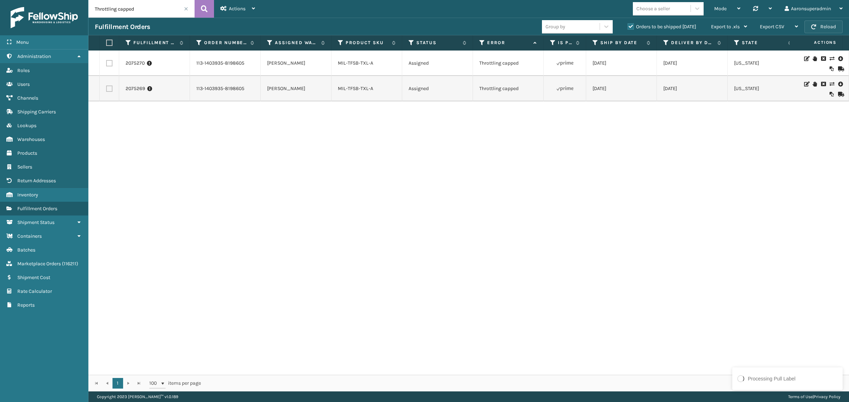
click at [820, 30] on button "Reload" at bounding box center [823, 27] width 38 height 13
click at [108, 42] on label at bounding box center [108, 43] width 4 height 6
click at [106, 42] on input "checkbox" at bounding box center [106, 43] width 0 height 5
checkbox input "true"
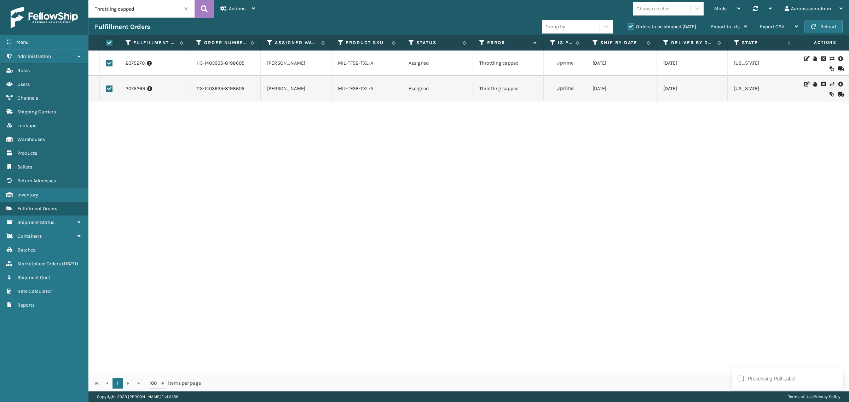
checkbox input "true"
click at [595, 24] on span "Bulk Actions" at bounding box center [587, 27] width 28 height 6
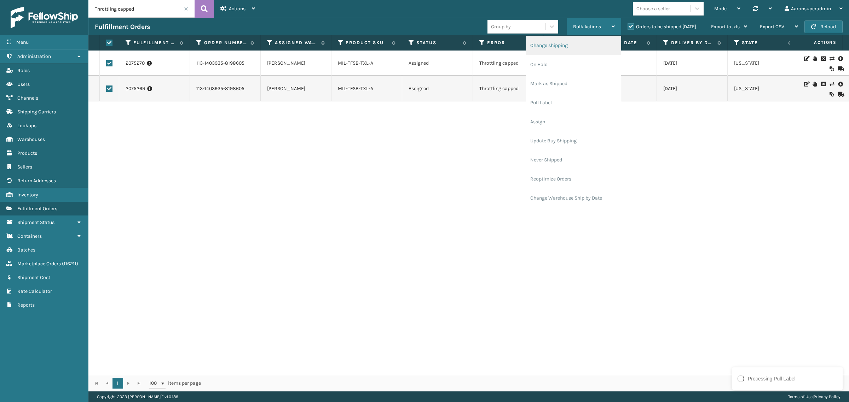
click at [538, 54] on li "Change shipping" at bounding box center [573, 45] width 95 height 19
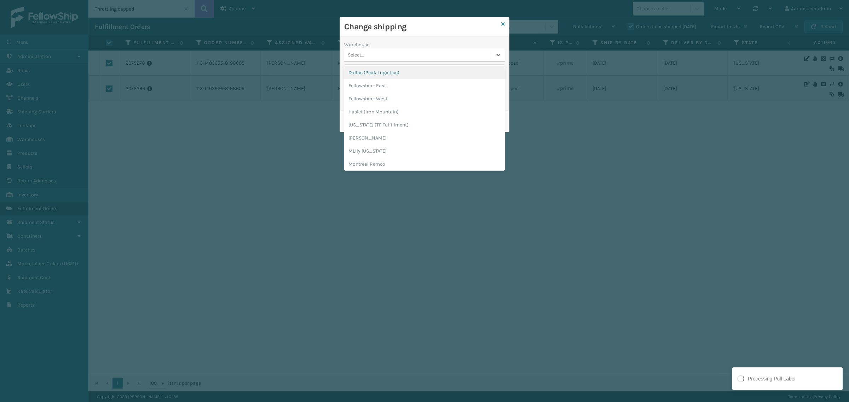
click at [373, 51] on div "Select..." at bounding box center [417, 55] width 147 height 12
click at [379, 126] on div "[PERSON_NAME]" at bounding box center [424, 123] width 161 height 13
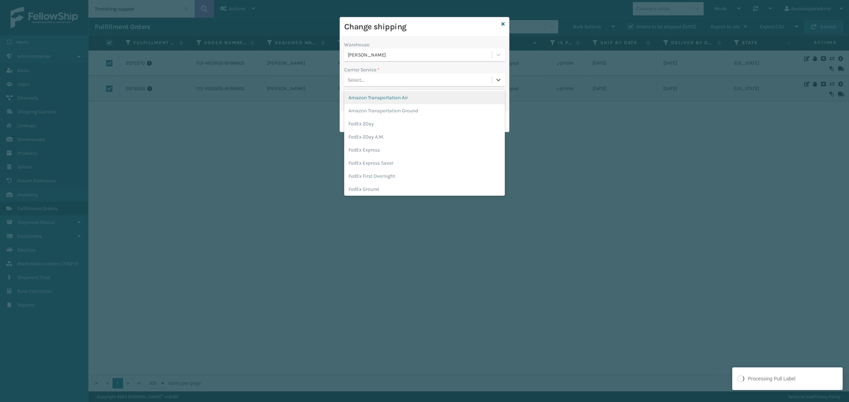
click at [367, 80] on div "Select..." at bounding box center [417, 80] width 147 height 12
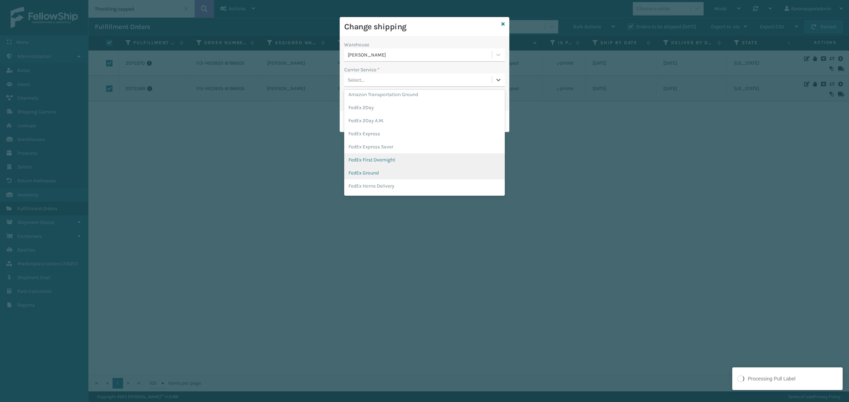
scroll to position [29, 0]
drag, startPoint x: 373, startPoint y: 172, endPoint x: 372, endPoint y: 156, distance: 15.6
click at [373, 170] on div "FedEx Home Delivery" at bounding box center [424, 173] width 161 height 13
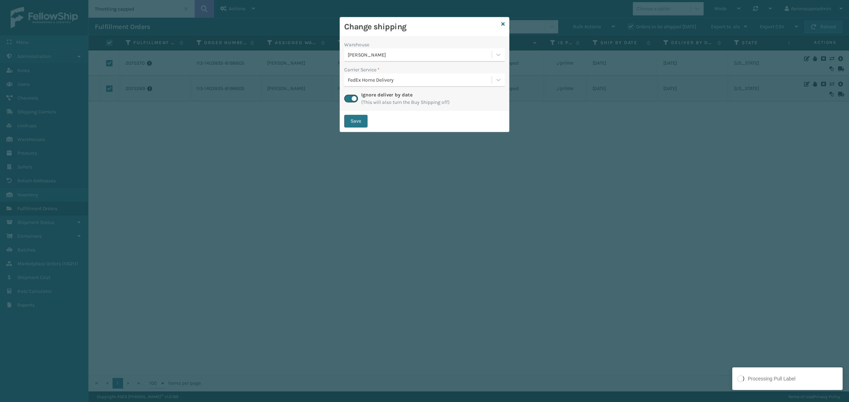
click at [356, 108] on div "Warehouse [PERSON_NAME] Carrier Service * FedEx Home Delivery Ignore deliver by…" at bounding box center [424, 74] width 169 height 74
click at [353, 116] on button "Save" at bounding box center [355, 121] width 23 height 13
checkbox input "false"
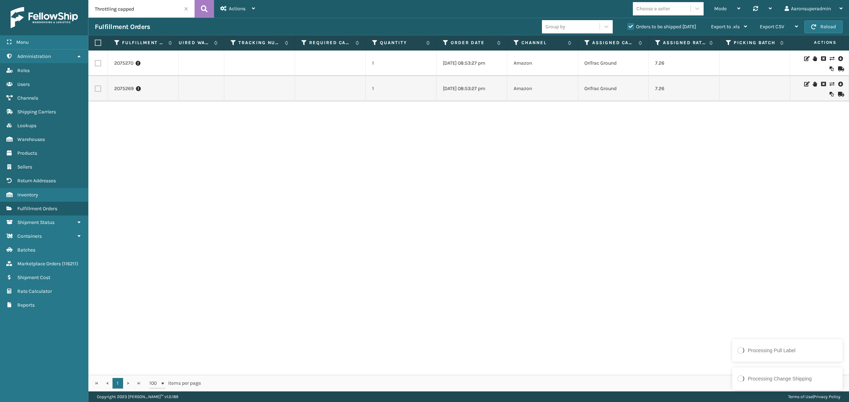
scroll to position [0, 656]
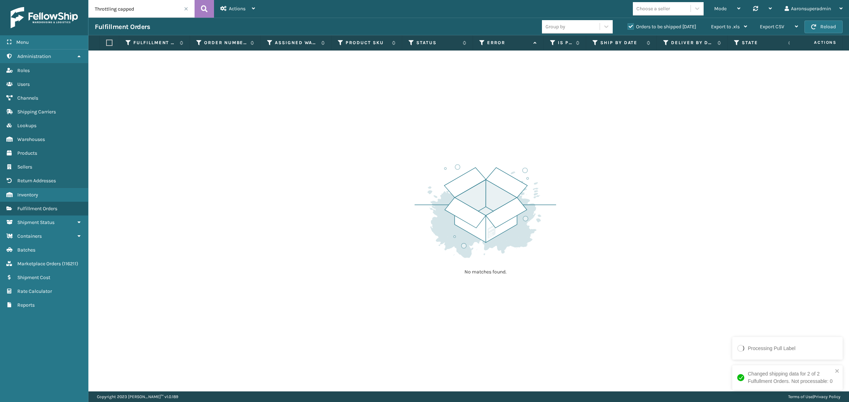
click at [186, 10] on span at bounding box center [186, 9] width 4 height 4
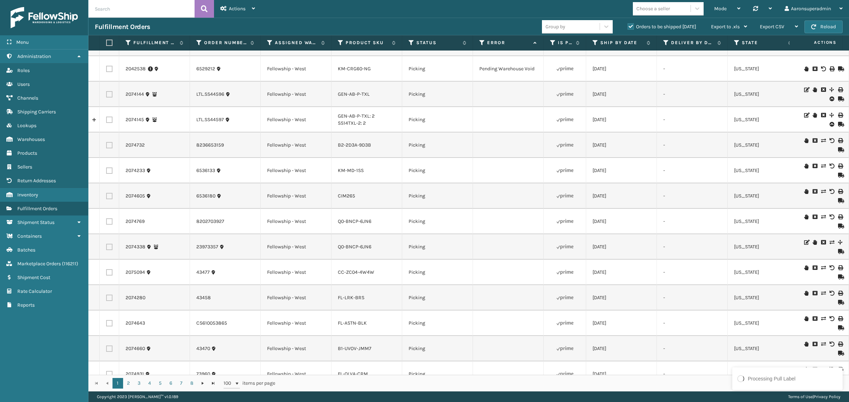
scroll to position [1017, 0]
